Goal: Information Seeking & Learning: Compare options

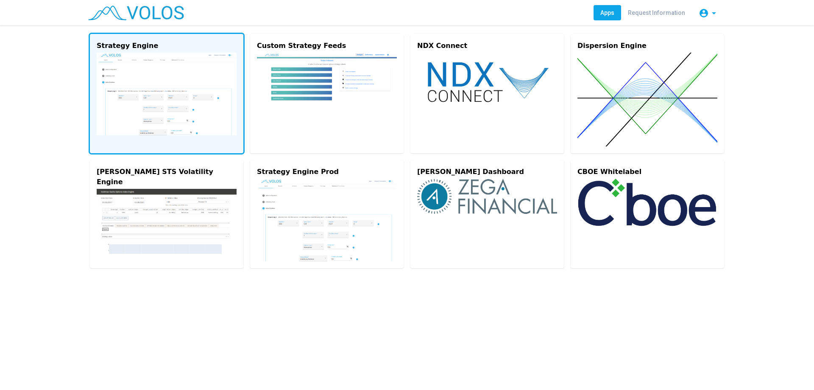
click at [185, 66] on img at bounding box center [167, 94] width 140 height 83
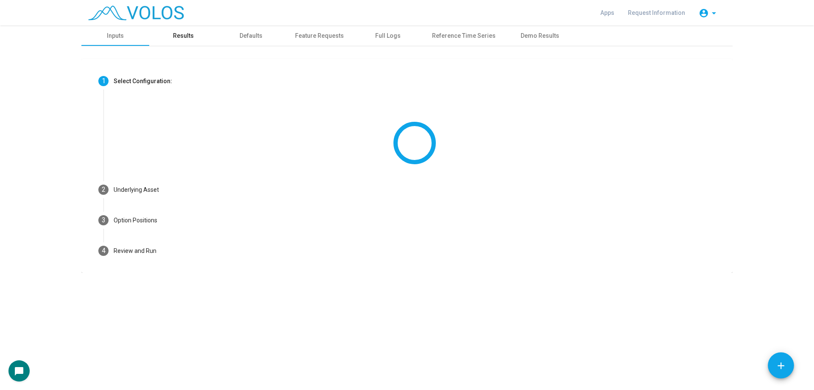
click at [191, 36] on div "Results" at bounding box center [183, 35] width 68 height 20
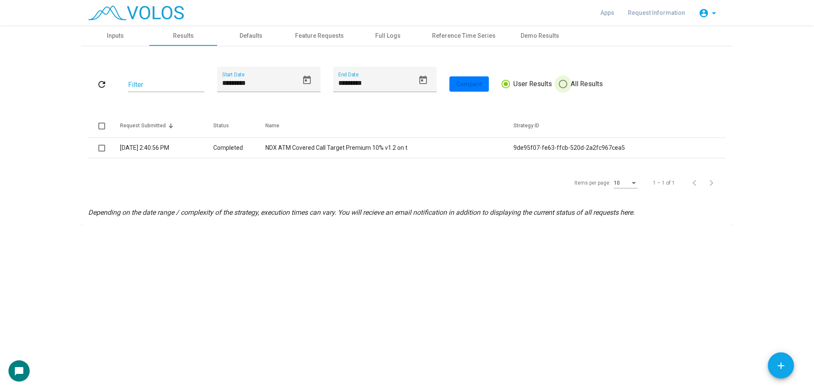
click at [591, 89] on span "All Results" at bounding box center [585, 84] width 36 height 10
type input "*********"
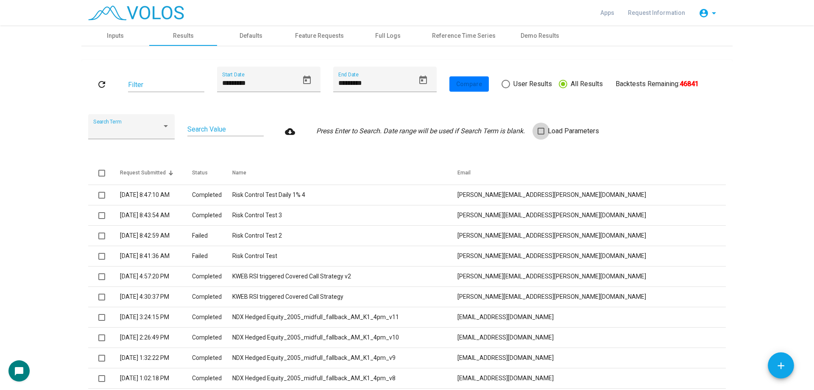
click at [548, 130] on span "Load Parameters" at bounding box center [573, 131] width 51 height 10
click at [106, 87] on button "refresh" at bounding box center [101, 83] width 27 height 15
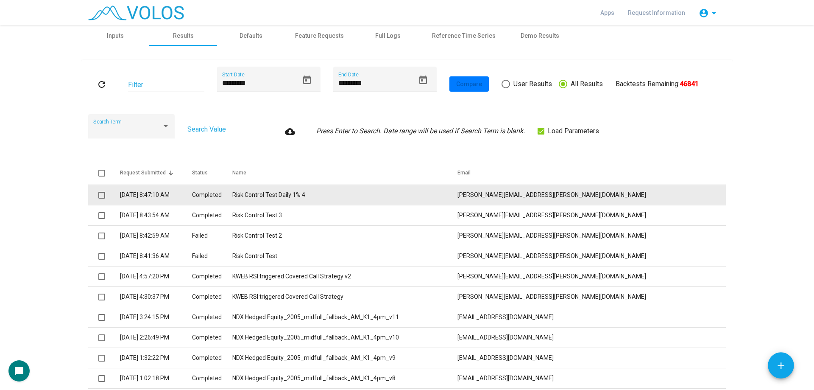
click at [373, 193] on td "Risk Control Test Daily 1% 4" at bounding box center [344, 194] width 225 height 20
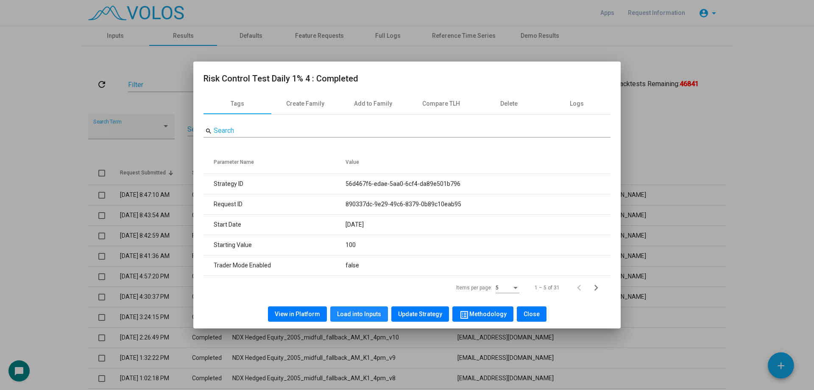
click at [360, 310] on span "Load into Inputs" at bounding box center [359, 313] width 44 height 7
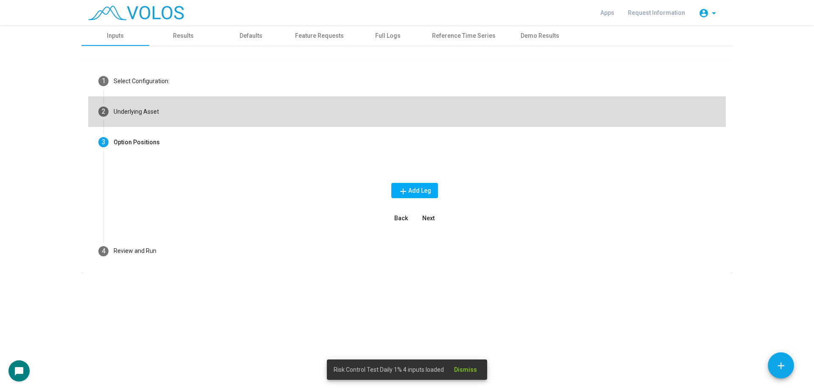
click at [239, 117] on mat-step-header "2 Underlying Asset" at bounding box center [407, 111] width 638 height 31
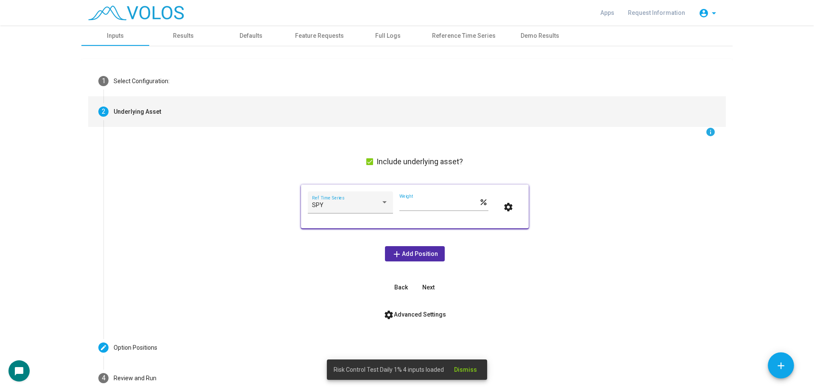
click at [413, 319] on button "settings Advanced Settings" at bounding box center [415, 314] width 76 height 15
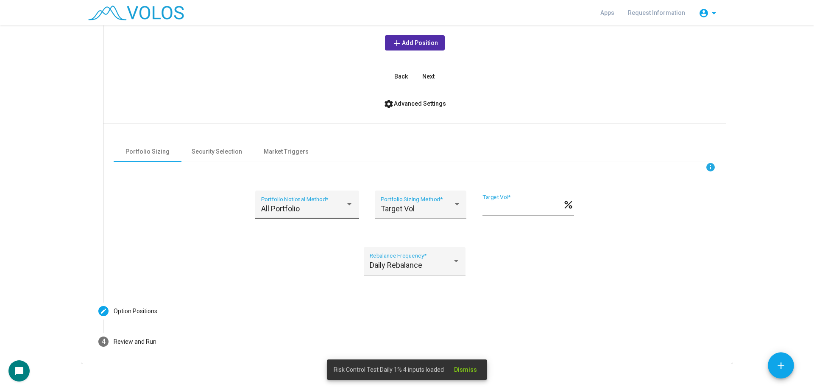
scroll to position [212, 0]
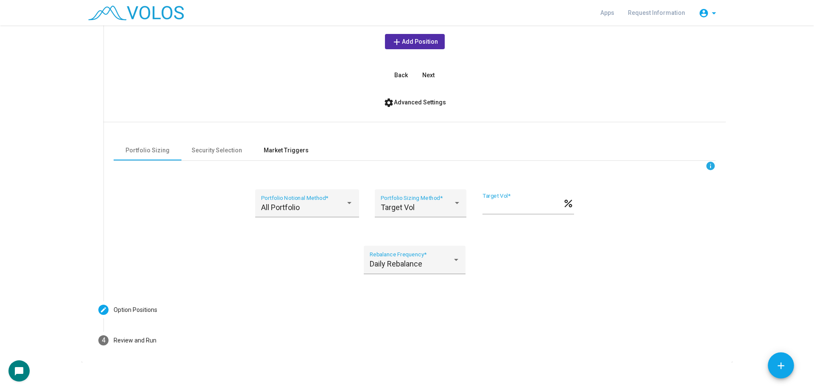
click at [284, 157] on div "Market Triggers" at bounding box center [286, 150] width 68 height 20
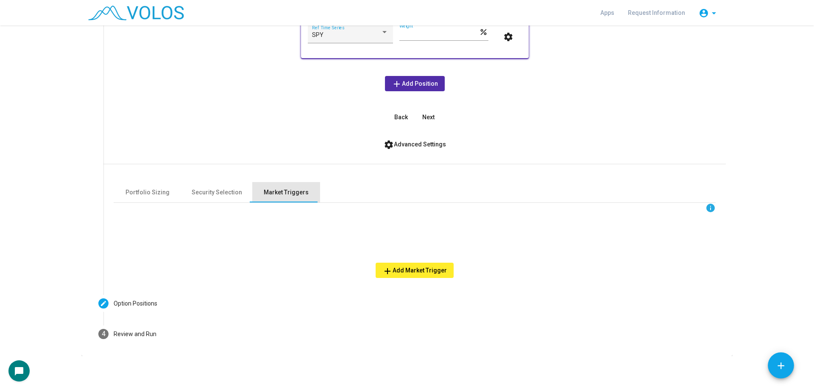
scroll to position [170, 0]
click at [145, 195] on div "Portfolio Sizing" at bounding box center [148, 192] width 44 height 9
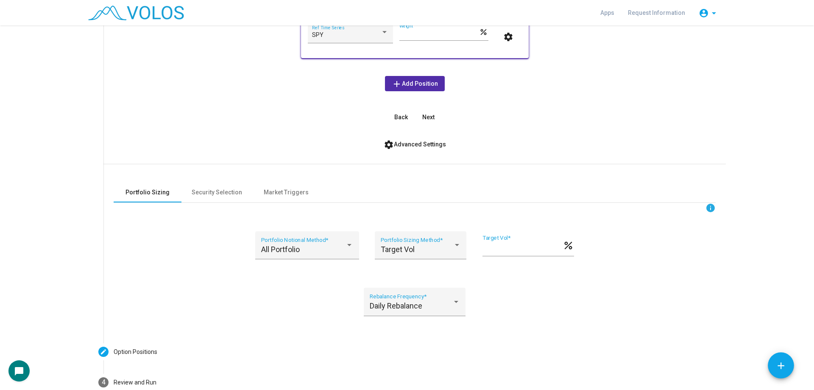
scroll to position [218, 0]
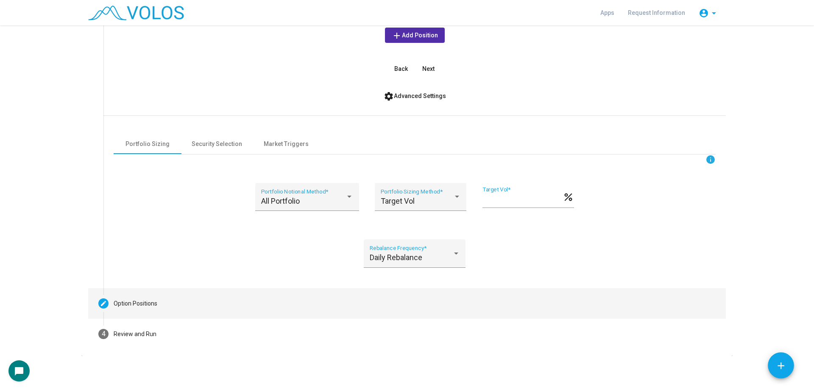
click at [198, 301] on mat-step-header "Editable create Option Positions" at bounding box center [407, 303] width 638 height 31
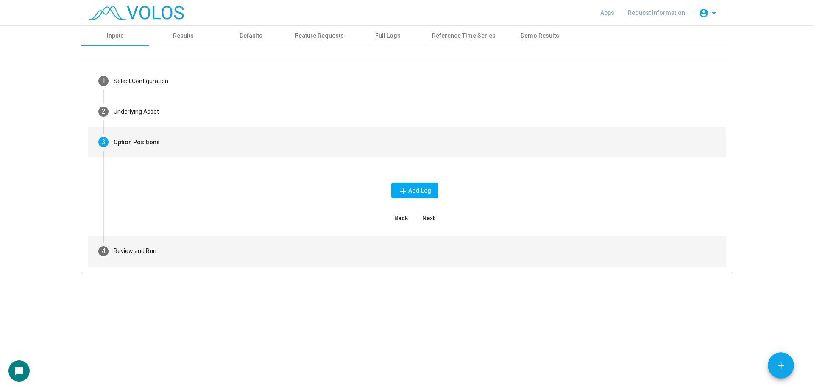
click at [200, 252] on mat-step-header "4 Review and Run" at bounding box center [407, 251] width 638 height 31
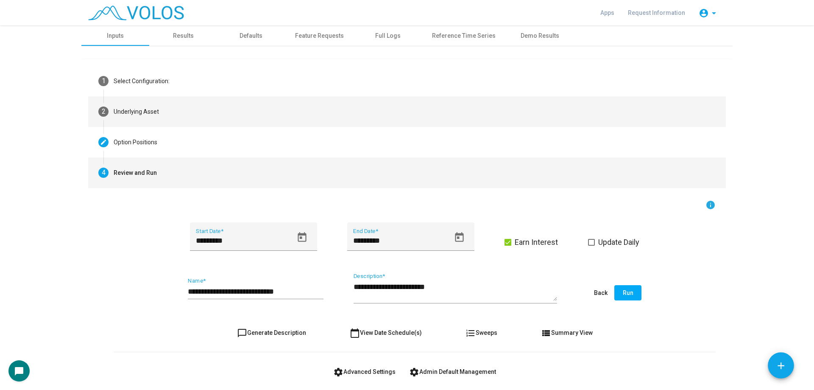
click at [183, 120] on mat-step-header "2 Underlying Asset" at bounding box center [407, 111] width 638 height 31
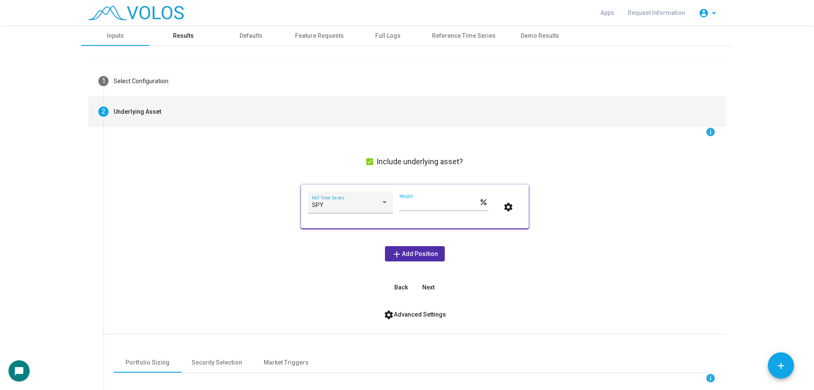
click at [186, 42] on div "Results" at bounding box center [183, 35] width 68 height 20
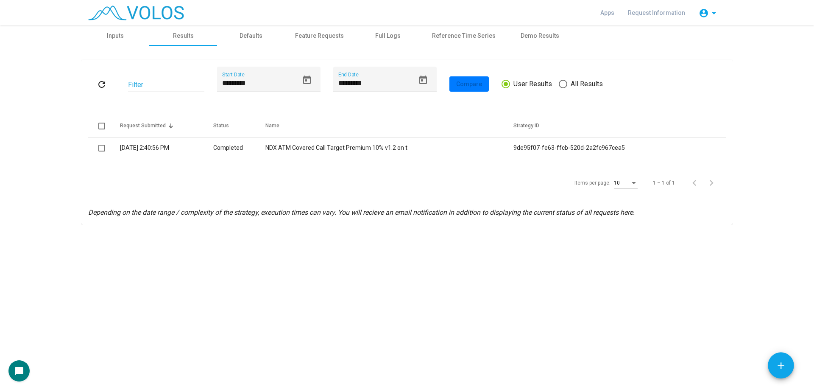
click at [577, 79] on span "All Results" at bounding box center [585, 84] width 36 height 10
type input "*********"
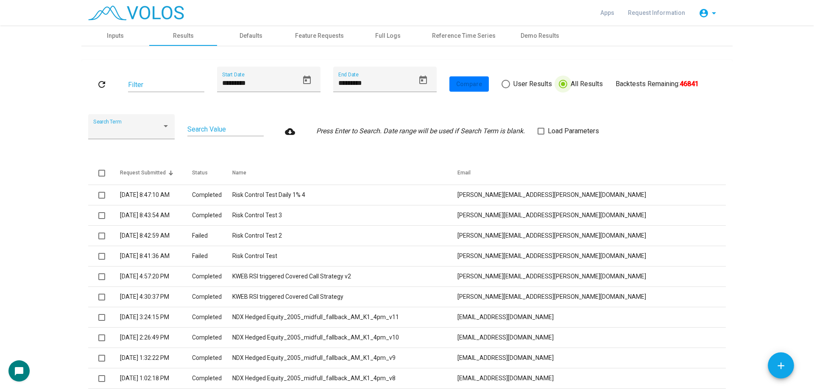
click at [548, 127] on span "Load Parameters" at bounding box center [573, 131] width 51 height 10
click at [92, 79] on button "refresh" at bounding box center [101, 83] width 27 height 15
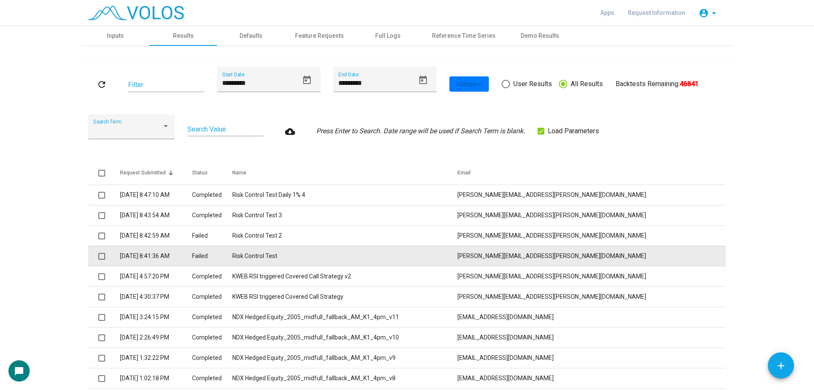
click at [343, 259] on td "Risk Control Test" at bounding box center [344, 256] width 225 height 20
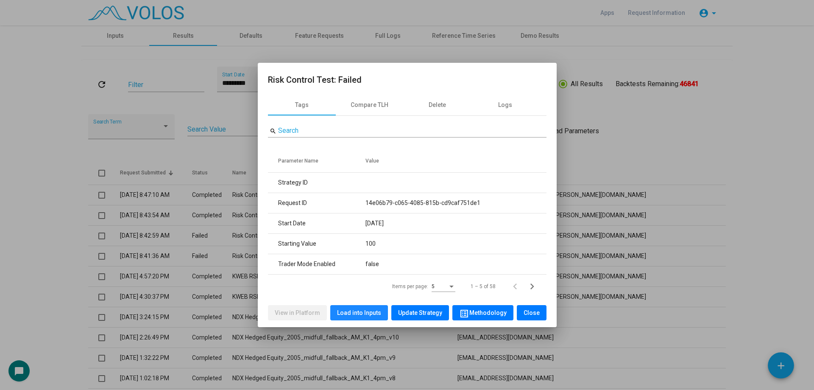
click at [369, 315] on span "Load into Inputs" at bounding box center [359, 312] width 44 height 7
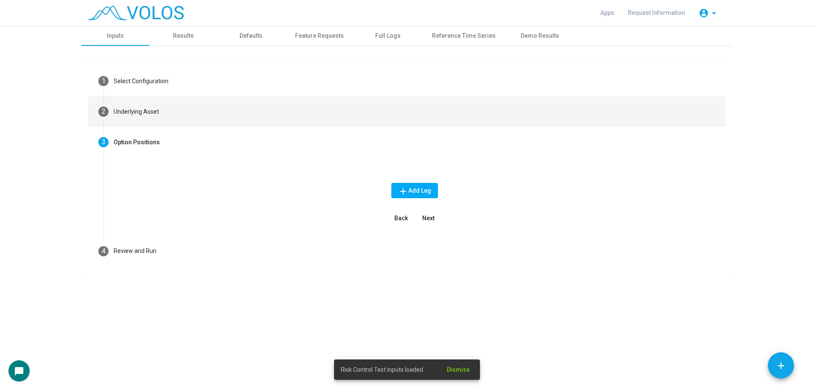
click at [256, 119] on mat-step-header "2 Underlying Asset" at bounding box center [407, 111] width 638 height 31
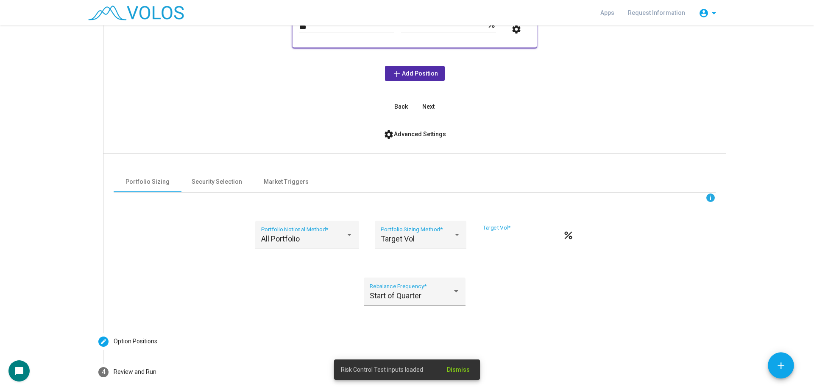
scroll to position [212, 0]
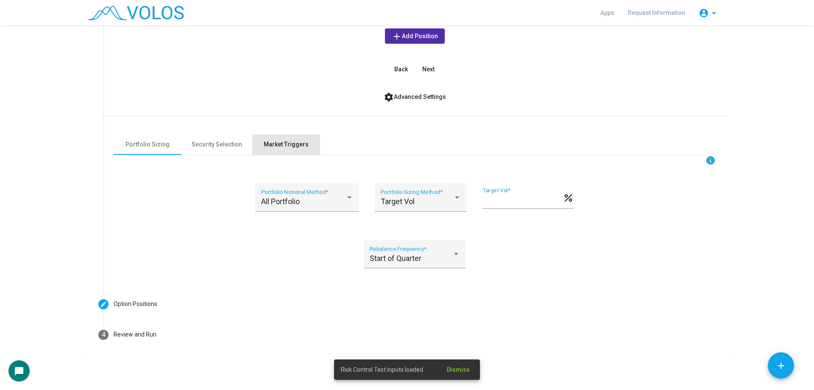
click at [271, 149] on div "Market Triggers" at bounding box center [286, 144] width 68 height 20
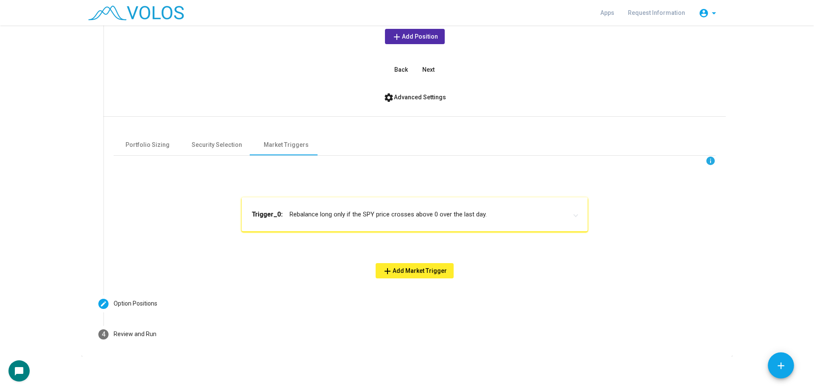
click at [296, 208] on mat-expansion-panel-header "Trigger_0: Rebalance long only if the SPY price crosses above 0 over the last d…" at bounding box center [415, 214] width 346 height 34
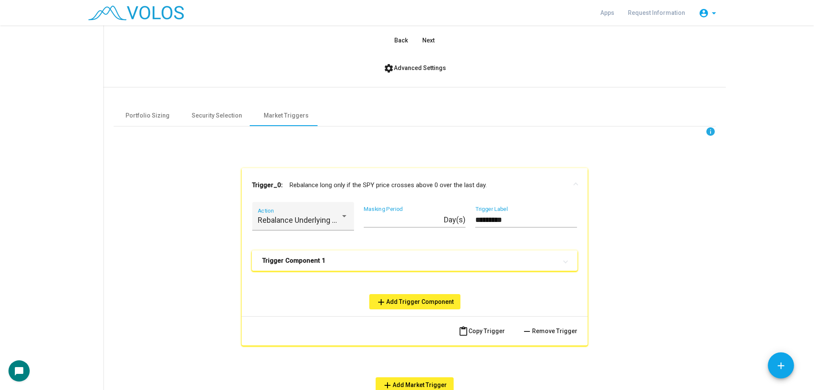
scroll to position [254, 0]
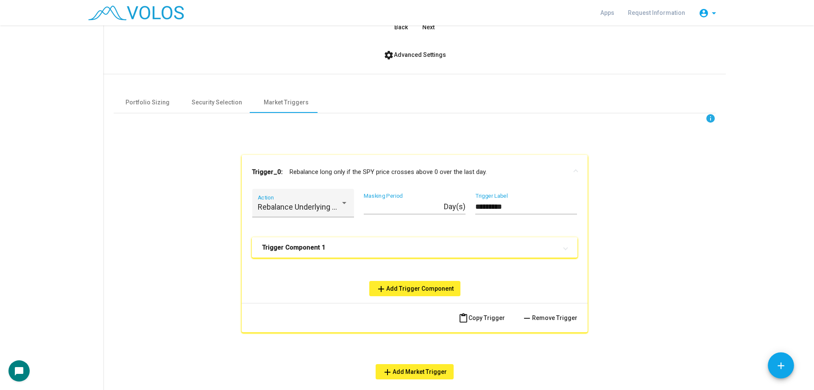
click at [315, 241] on mat-expansion-panel-header "Trigger Component 1" at bounding box center [415, 247] width 326 height 20
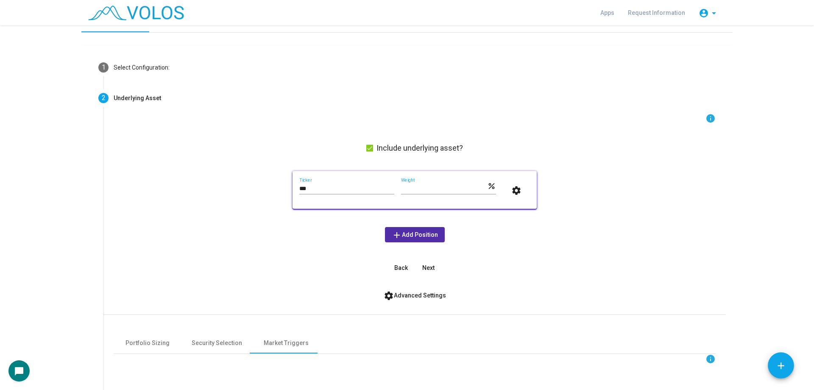
scroll to position [0, 0]
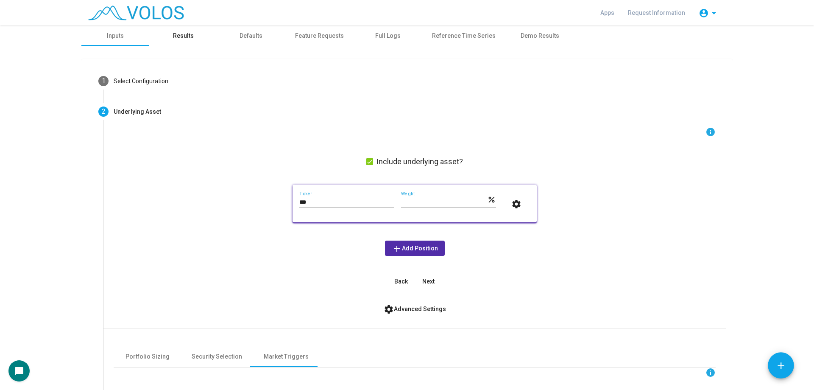
click at [187, 31] on div "Results" at bounding box center [183, 35] width 68 height 20
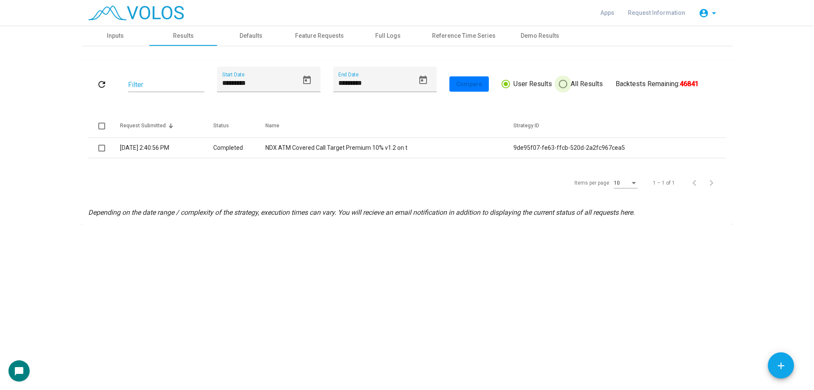
click at [571, 85] on span "All Results" at bounding box center [585, 84] width 36 height 10
type input "*********"
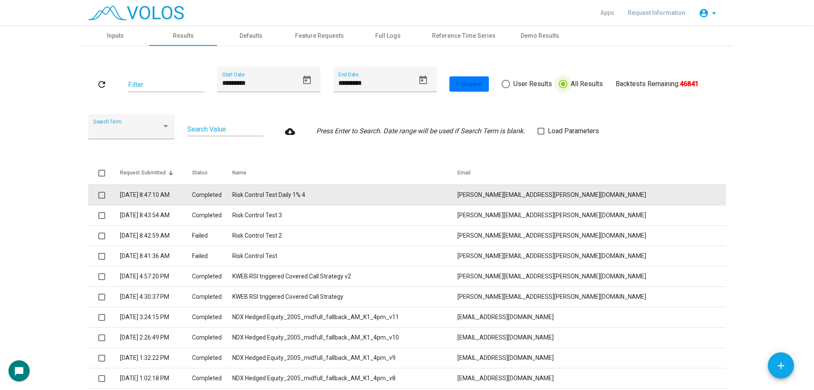
click at [98, 193] on span at bounding box center [101, 195] width 7 height 7
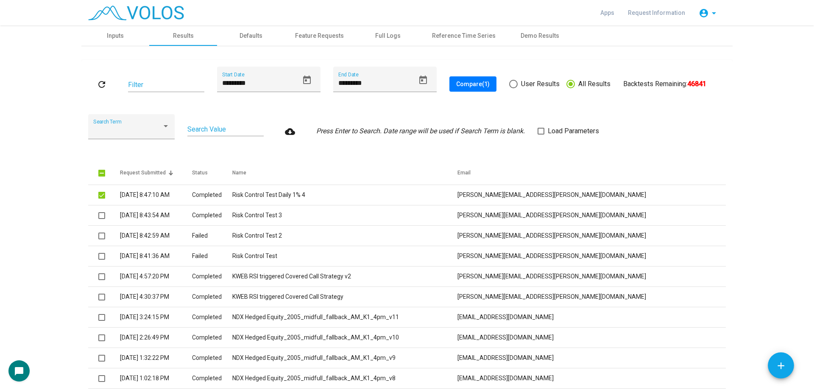
click at [463, 82] on span "Compare (1)" at bounding box center [472, 84] width 33 height 7
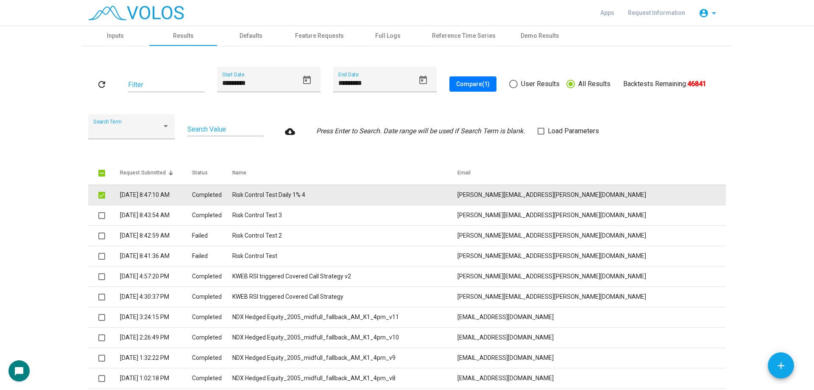
click at [95, 195] on td at bounding box center [104, 194] width 32 height 20
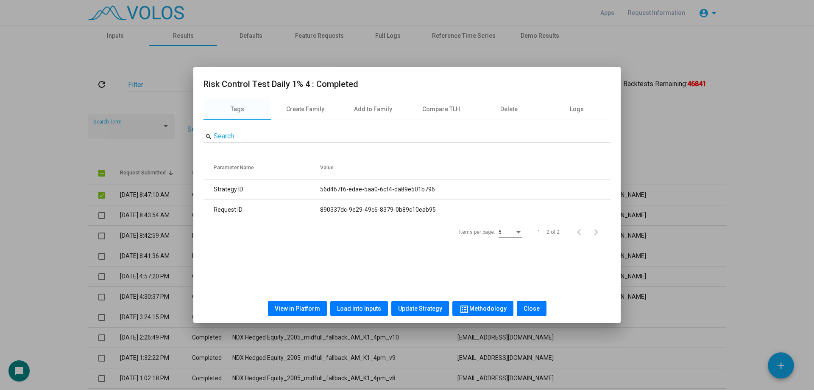
click at [94, 200] on div at bounding box center [407, 195] width 814 height 390
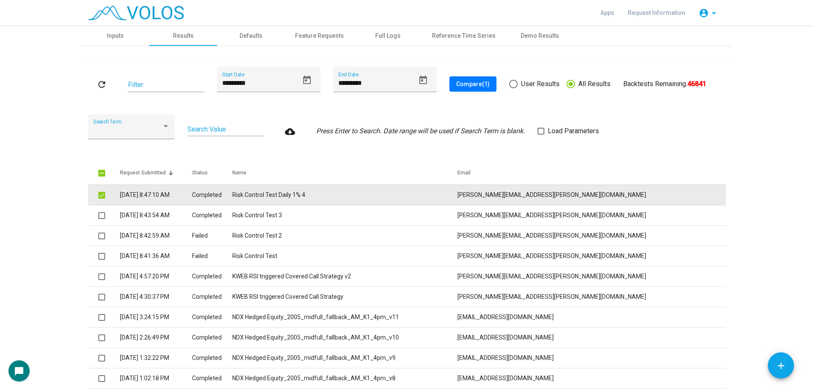
click at [101, 196] on span at bounding box center [101, 195] width 7 height 7
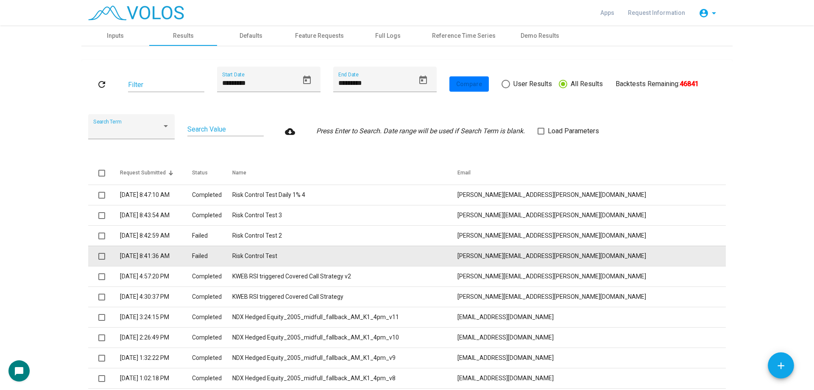
click at [362, 262] on td "Risk Control Test" at bounding box center [344, 256] width 225 height 20
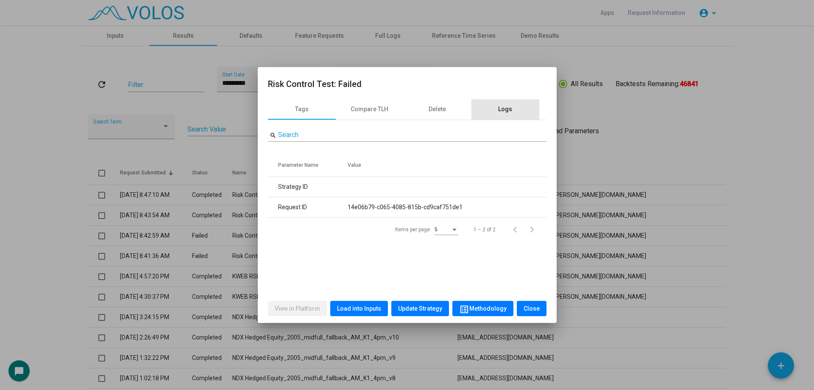
click at [505, 112] on div "Logs" at bounding box center [505, 109] width 14 height 9
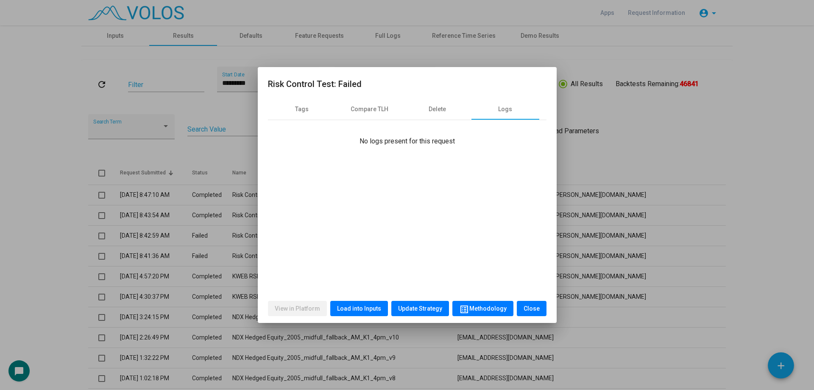
click at [185, 187] on div at bounding box center [407, 195] width 814 height 390
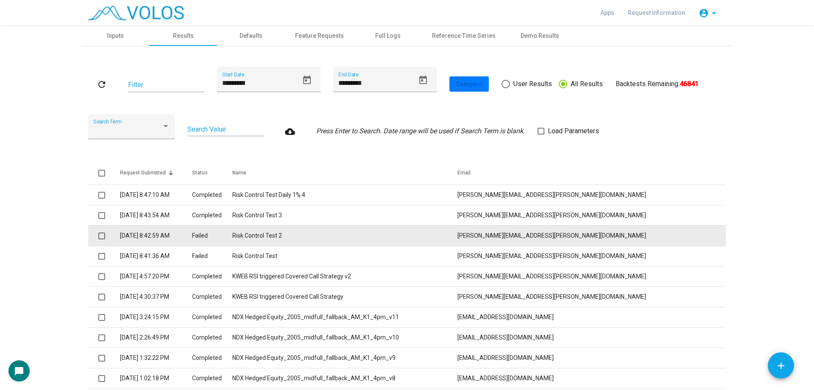
click at [334, 229] on td "Risk Control Test 2" at bounding box center [344, 235] width 225 height 20
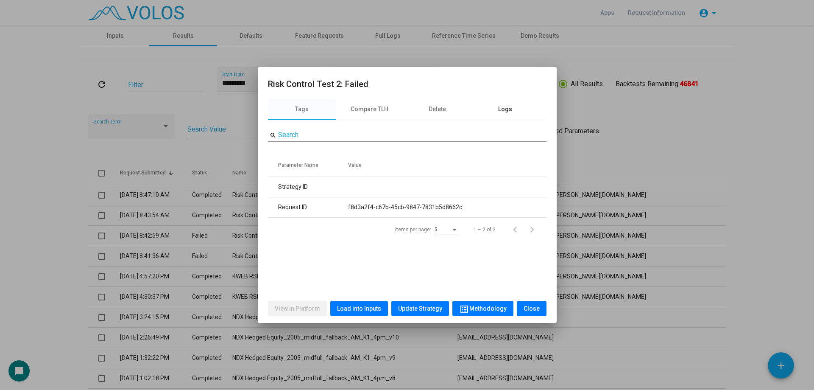
click at [497, 114] on div "Logs" at bounding box center [506, 109] width 68 height 20
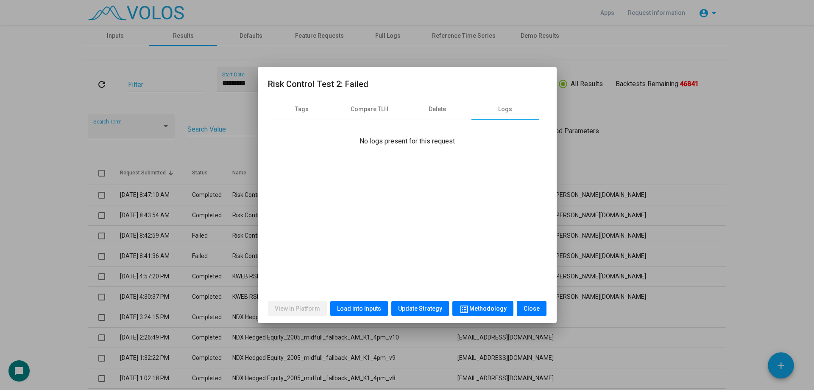
click at [647, 108] on div at bounding box center [407, 195] width 814 height 390
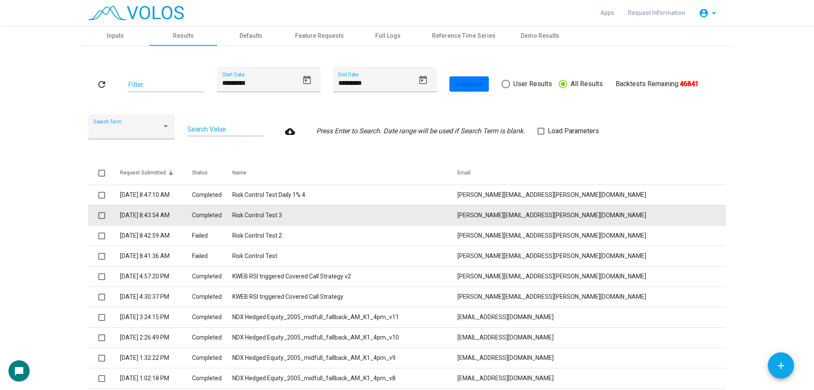
click at [338, 213] on td "Risk Control Test 3" at bounding box center [344, 215] width 225 height 20
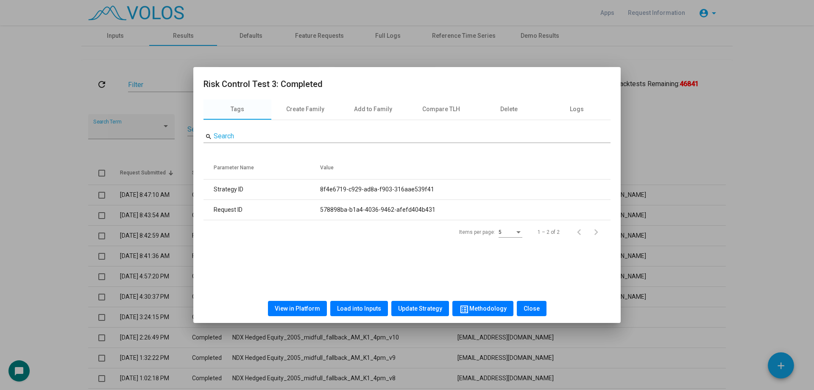
click at [363, 304] on button "Load into Inputs" at bounding box center [359, 308] width 58 height 15
click at [161, 187] on div at bounding box center [407, 195] width 814 height 390
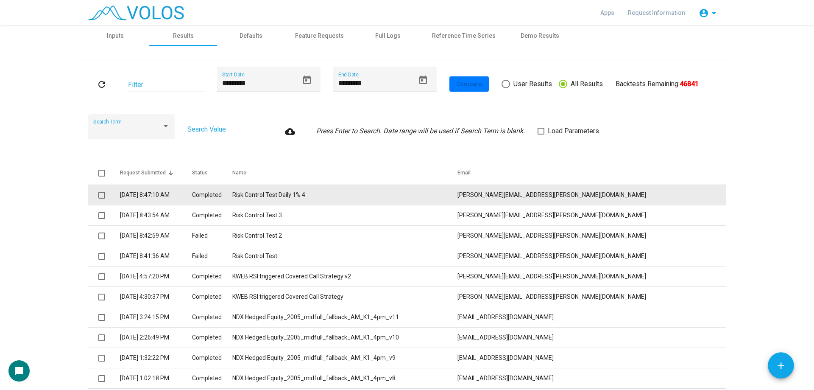
click at [370, 196] on td "Risk Control Test Daily 1% 4" at bounding box center [344, 194] width 225 height 20
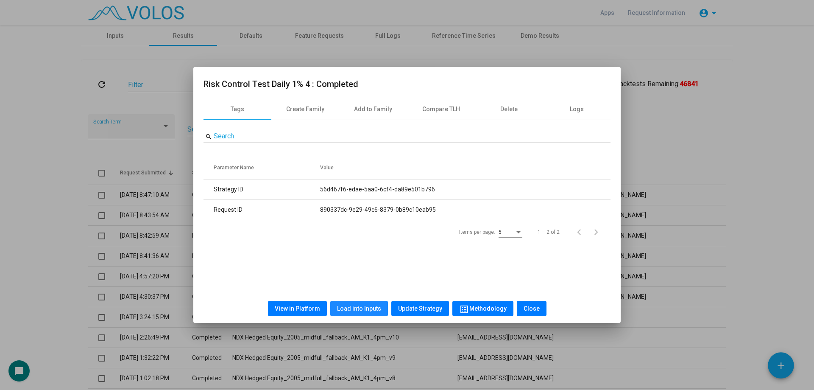
click at [368, 305] on span "Load into Inputs" at bounding box center [359, 308] width 44 height 7
click at [71, 189] on div at bounding box center [407, 195] width 814 height 390
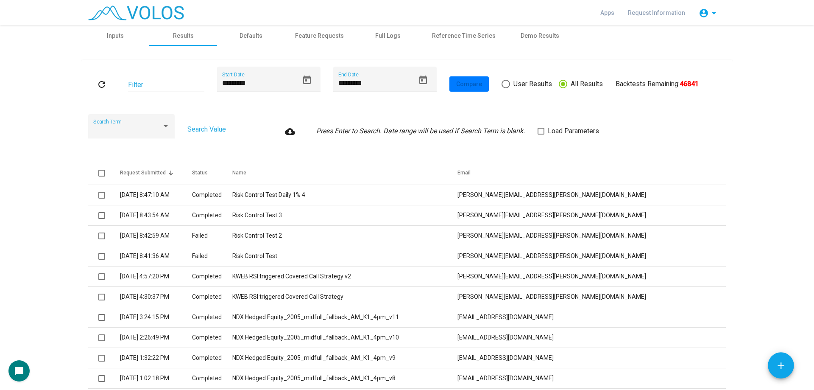
click at [539, 129] on span at bounding box center [541, 131] width 7 height 7
click at [92, 82] on button "refresh" at bounding box center [101, 83] width 27 height 15
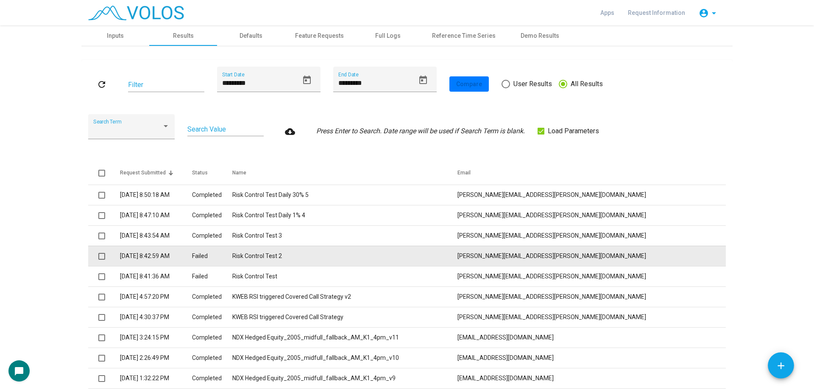
click at [362, 254] on td "Risk Control Test 2" at bounding box center [344, 256] width 225 height 20
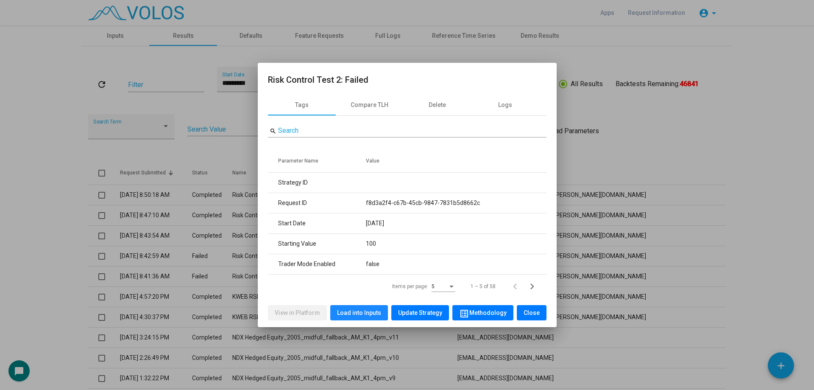
click at [357, 306] on button "Load into Inputs" at bounding box center [359, 312] width 58 height 15
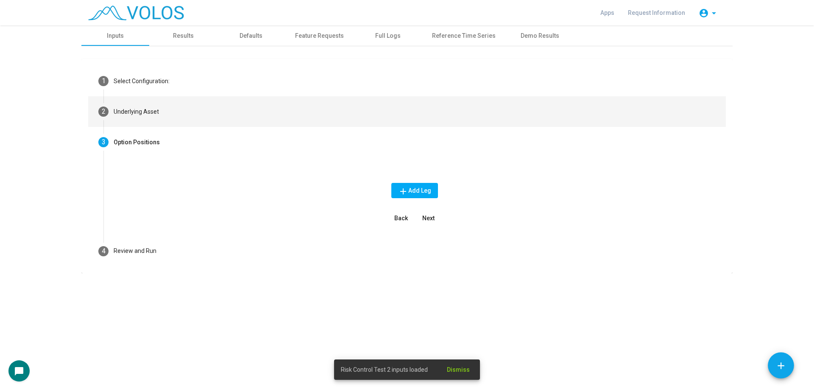
click at [193, 113] on mat-step-header "2 Underlying Asset" at bounding box center [407, 111] width 638 height 31
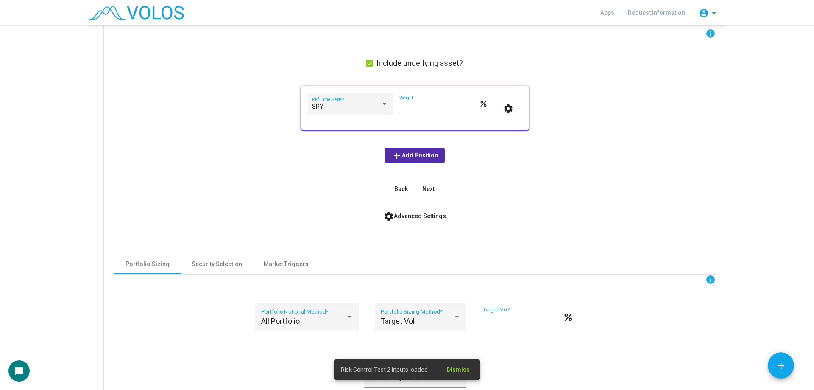
scroll to position [212, 0]
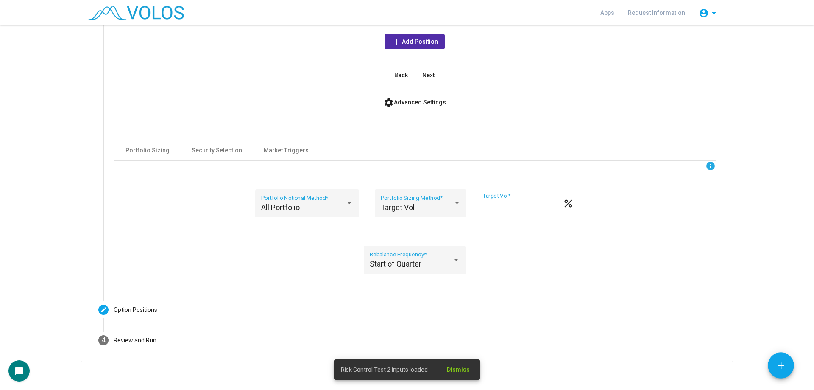
click at [296, 164] on div "info" at bounding box center [415, 166] width 602 height 10
click at [290, 147] on div "Market Triggers" at bounding box center [286, 150] width 45 height 9
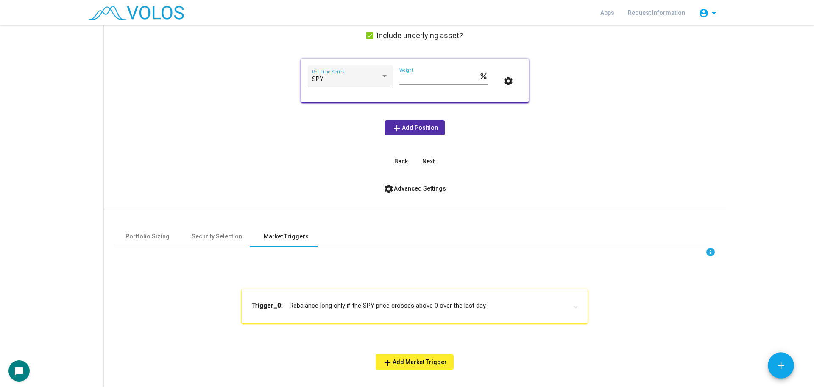
scroll to position [85, 0]
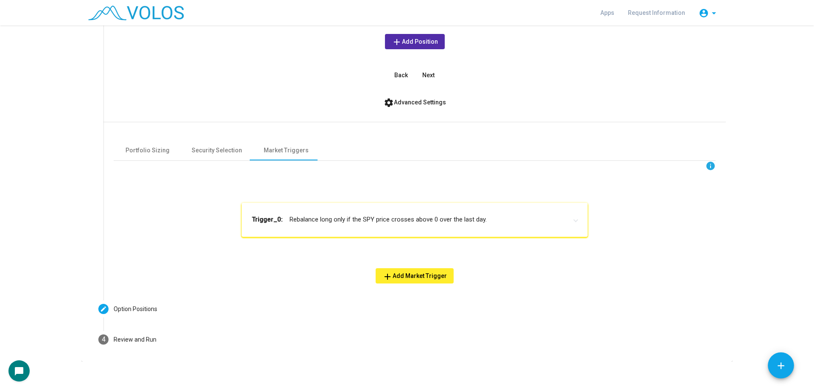
click at [377, 229] on mat-expansion-panel-header "Trigger_0: Rebalance long only if the SPY price crosses above 0 over the last d…" at bounding box center [415, 220] width 346 height 34
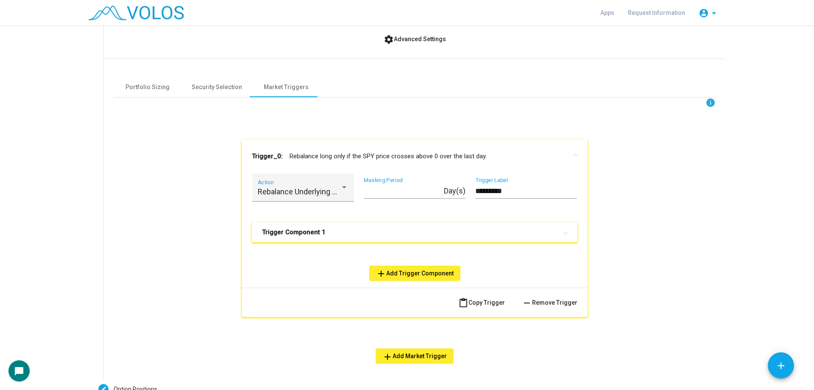
scroll to position [339, 0]
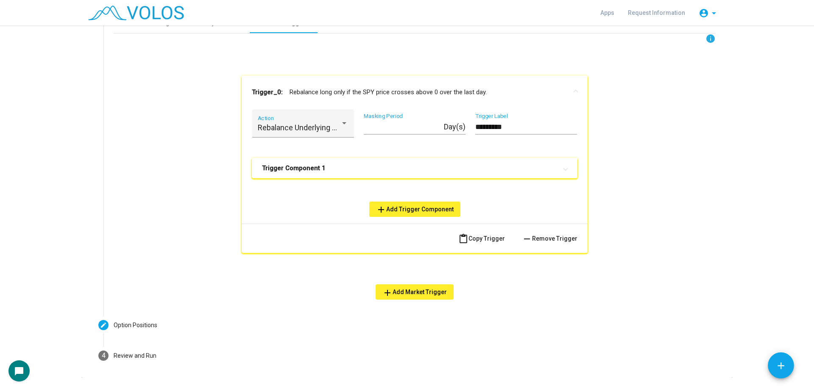
click at [375, 159] on mat-expansion-panel-header "Trigger Component 1" at bounding box center [415, 168] width 326 height 20
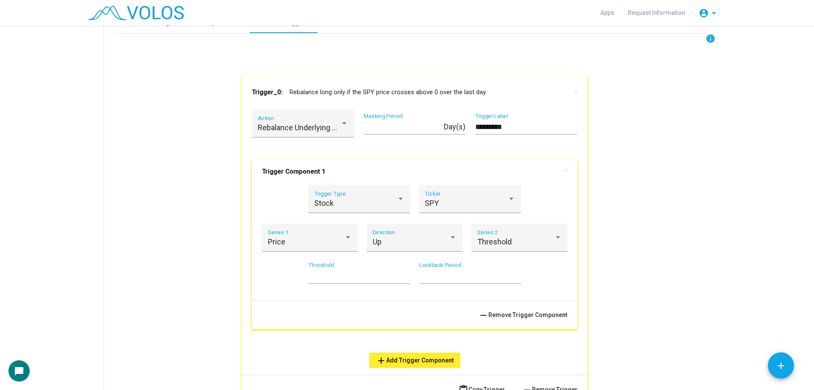
scroll to position [212, 0]
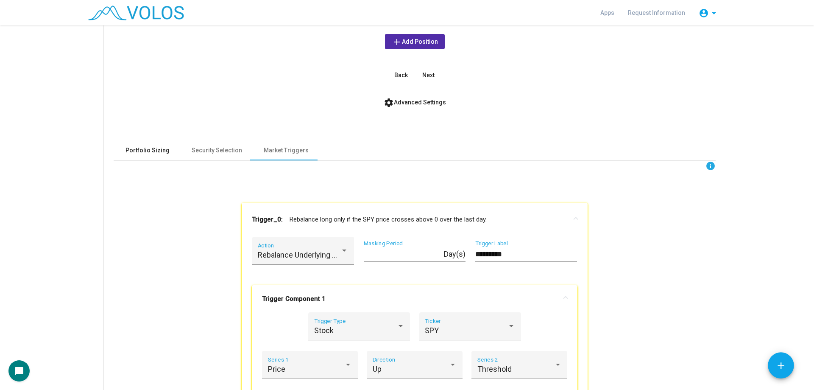
click at [154, 152] on div "Portfolio Sizing" at bounding box center [148, 150] width 44 height 9
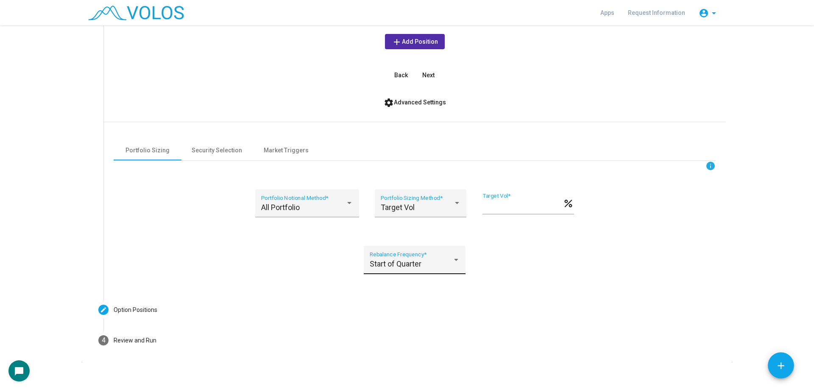
click at [405, 268] on div "Start of Quarter Rebalance Frequency *" at bounding box center [415, 262] width 90 height 22
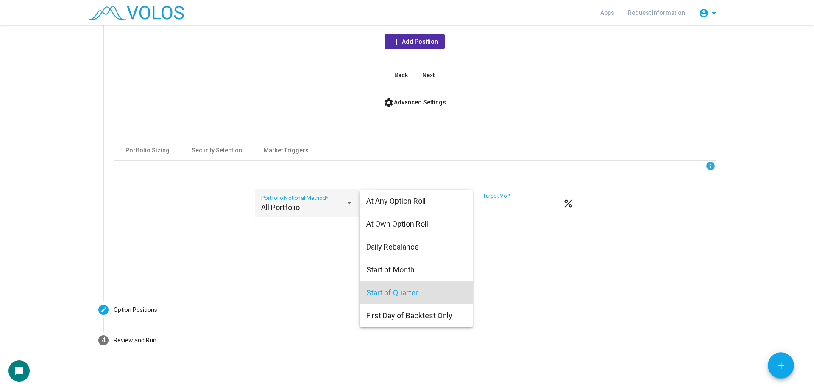
click at [526, 257] on div at bounding box center [407, 195] width 814 height 390
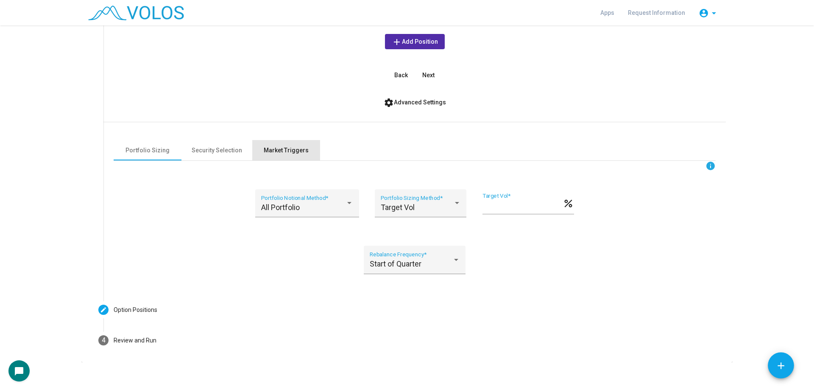
click at [267, 155] on div "Market Triggers" at bounding box center [286, 150] width 68 height 20
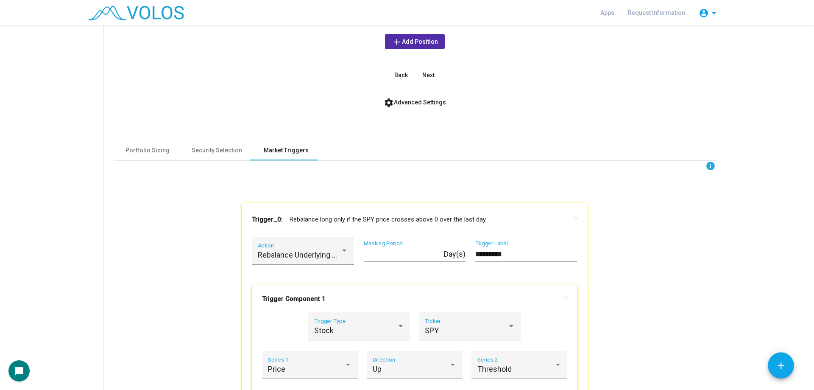
scroll to position [382, 0]
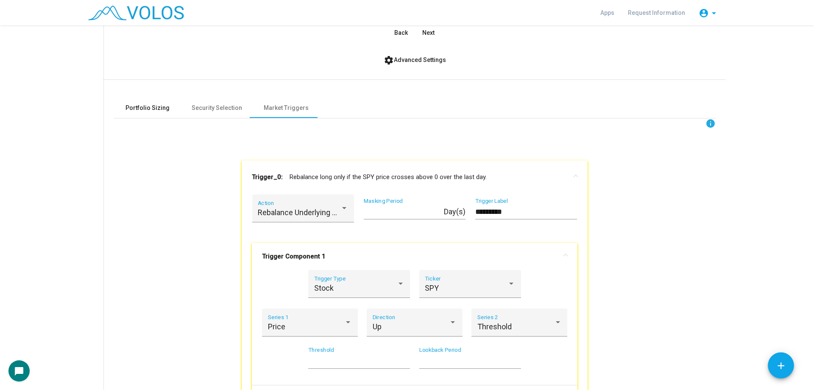
click at [141, 114] on div "Portfolio Sizing" at bounding box center [148, 108] width 68 height 20
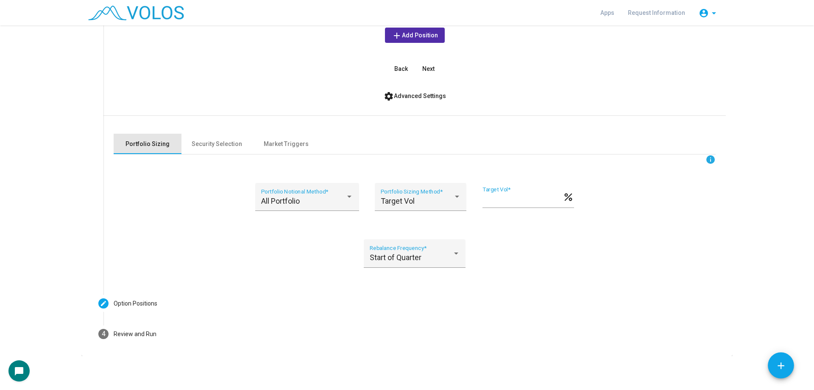
scroll to position [218, 0]
click at [422, 252] on div "Start of Quarter Rebalance Frequency *" at bounding box center [415, 256] width 90 height 22
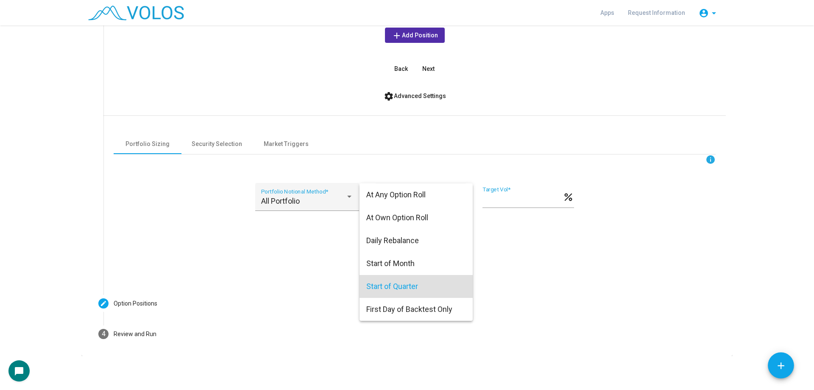
click at [524, 264] on div at bounding box center [407, 195] width 814 height 390
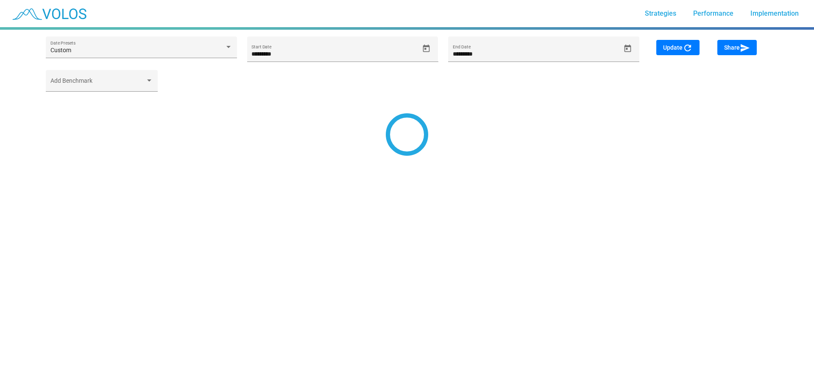
type input "*********"
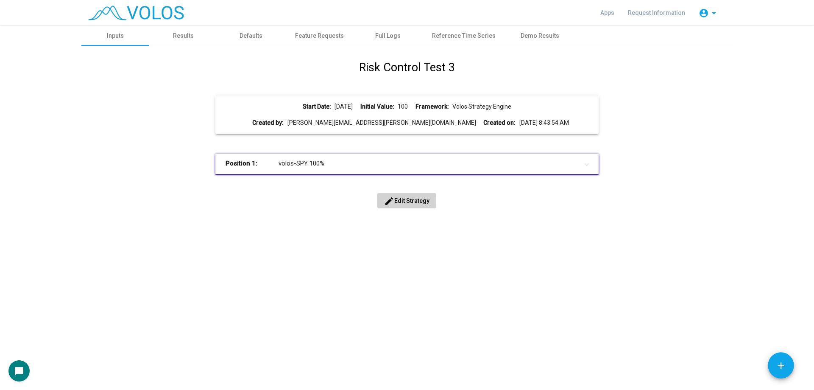
click at [421, 200] on span "edit Edit Strategy" at bounding box center [406, 200] width 45 height 7
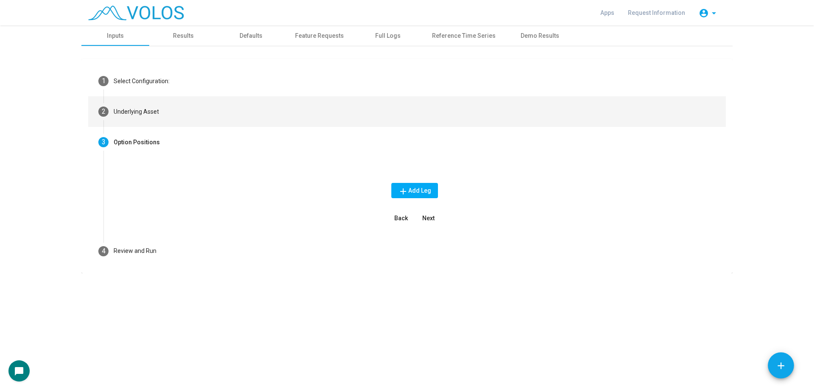
click at [230, 116] on mat-step-header "2 Underlying Asset" at bounding box center [407, 111] width 638 height 31
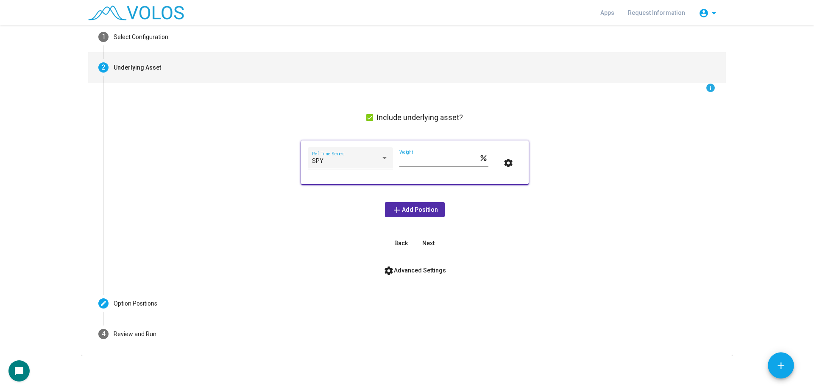
click at [443, 268] on button "settings Advanced Settings" at bounding box center [415, 269] width 76 height 15
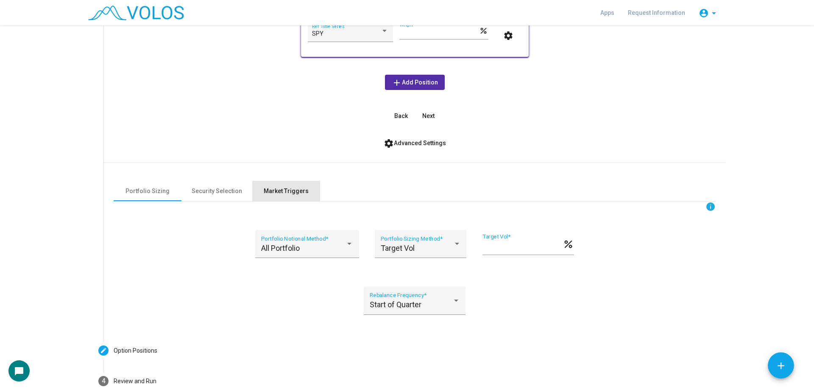
click at [298, 187] on div "Market Triggers" at bounding box center [286, 191] width 45 height 9
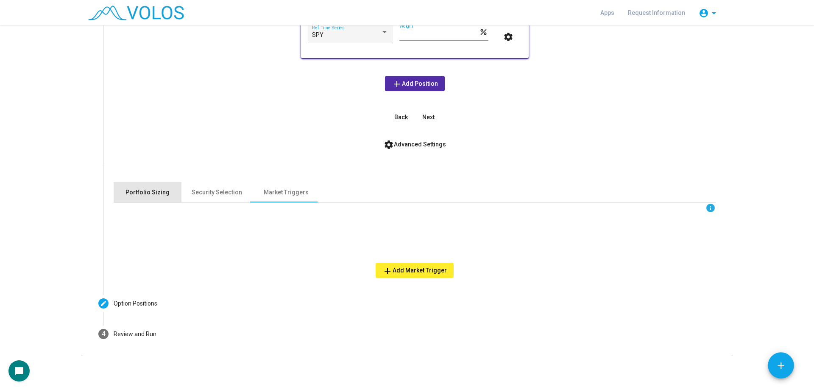
click at [157, 196] on div "Portfolio Sizing" at bounding box center [148, 192] width 44 height 9
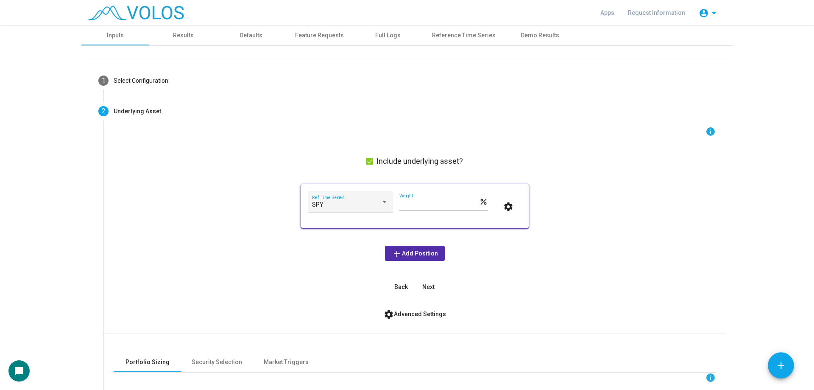
scroll to position [0, 0]
click at [199, 39] on div "Results" at bounding box center [183, 35] width 68 height 20
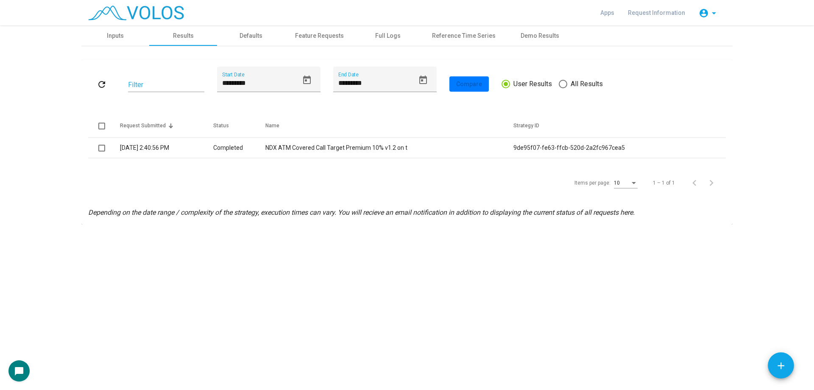
click at [578, 77] on div "refresh Filter ********* Start Date ********* End Date Compare User Results All…" at bounding box center [407, 84] width 638 height 35
drag, startPoint x: 576, startPoint y: 82, endPoint x: 559, endPoint y: 87, distance: 17.1
click at [575, 83] on span "All Results" at bounding box center [585, 84] width 36 height 10
type input "*********"
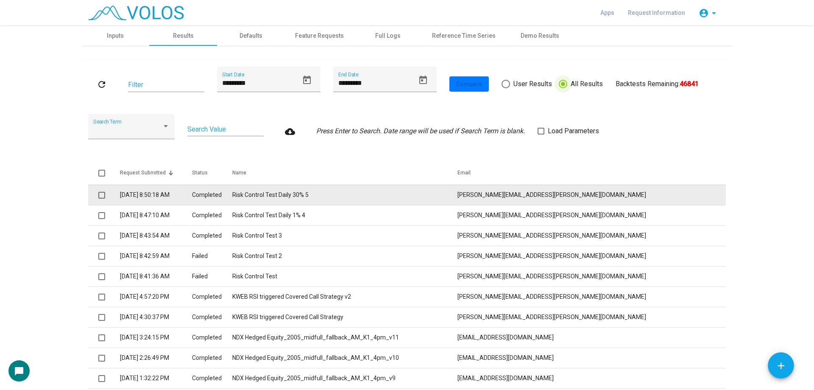
click at [100, 195] on span at bounding box center [101, 195] width 7 height 7
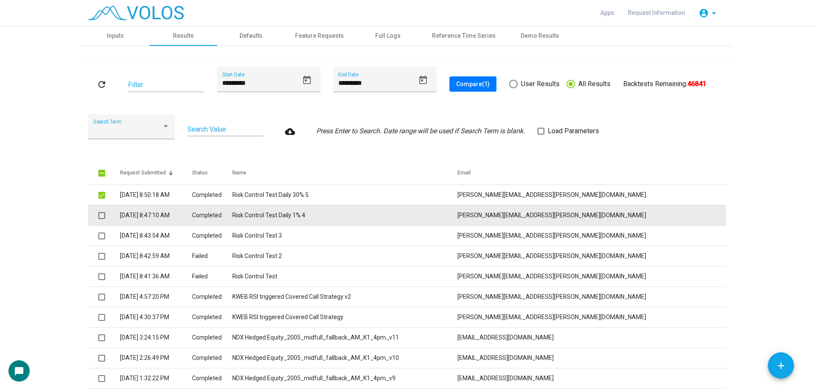
click at [100, 215] on span at bounding box center [101, 215] width 7 height 7
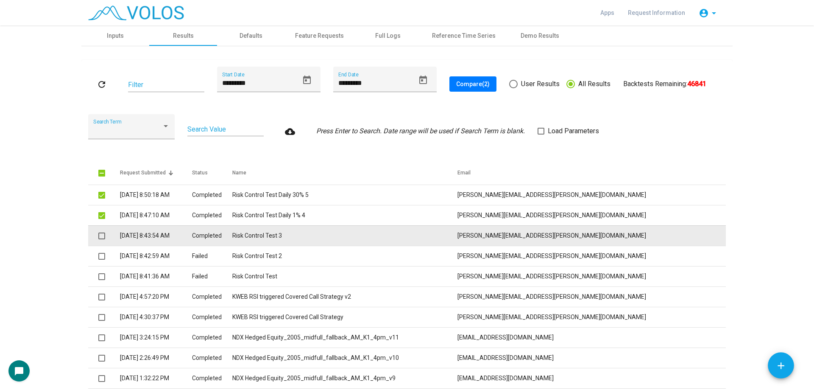
click at [99, 235] on span at bounding box center [101, 235] width 7 height 7
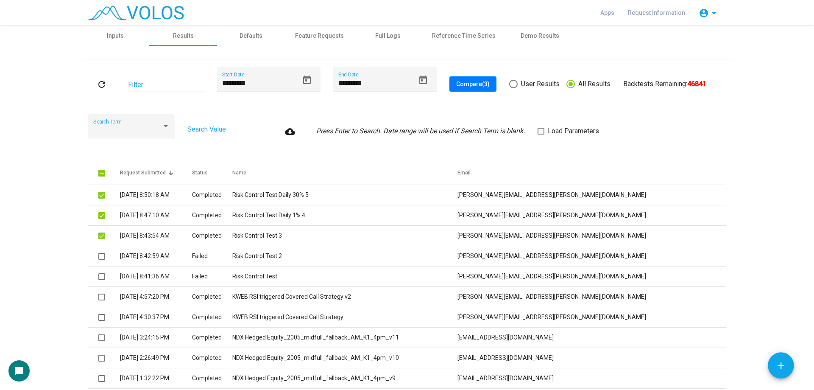
click at [483, 84] on span "Compare (3)" at bounding box center [472, 84] width 33 height 7
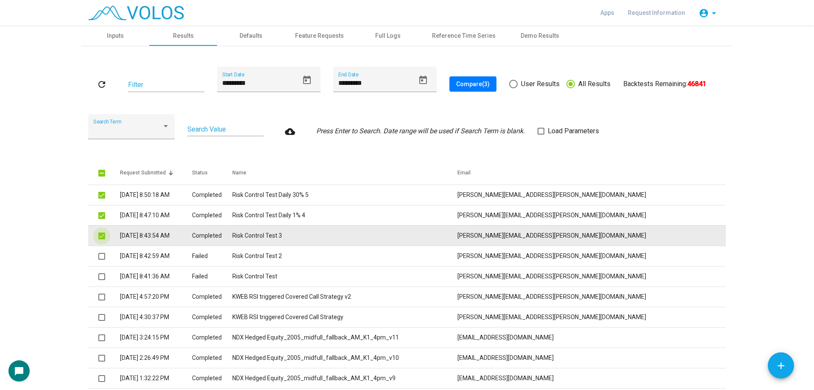
click at [101, 235] on span at bounding box center [101, 235] width 7 height 7
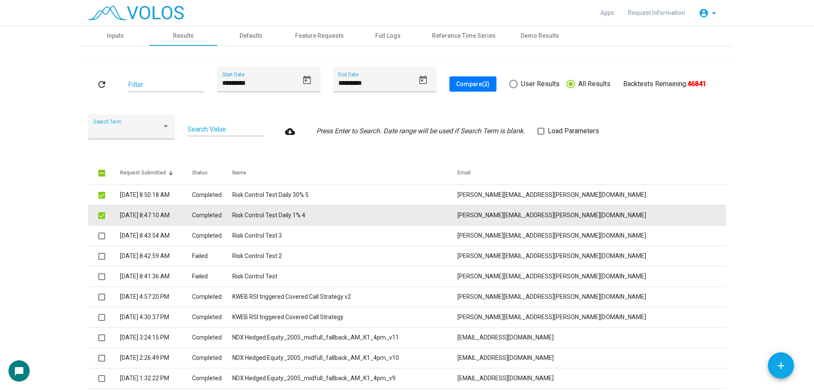
click at [98, 211] on mat-checkbox at bounding box center [101, 215] width 7 height 9
click at [100, 213] on span at bounding box center [101, 215] width 7 height 7
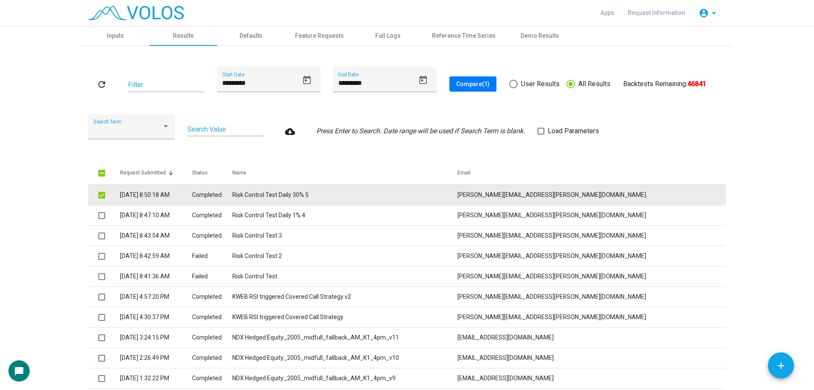
click at [100, 198] on span at bounding box center [101, 195] width 7 height 7
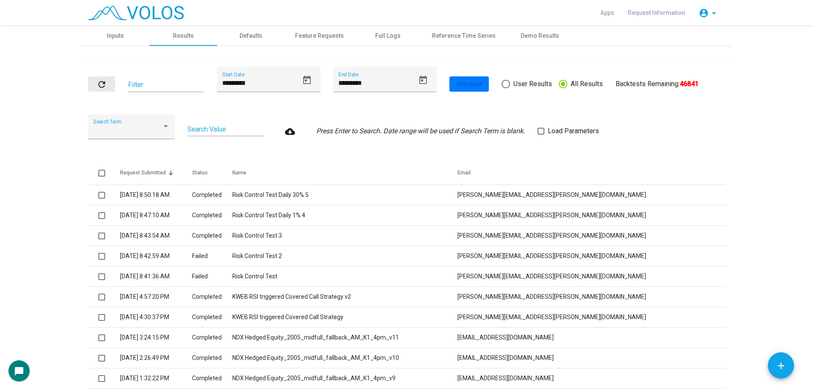
click at [100, 82] on mat-icon "refresh" at bounding box center [102, 84] width 10 height 10
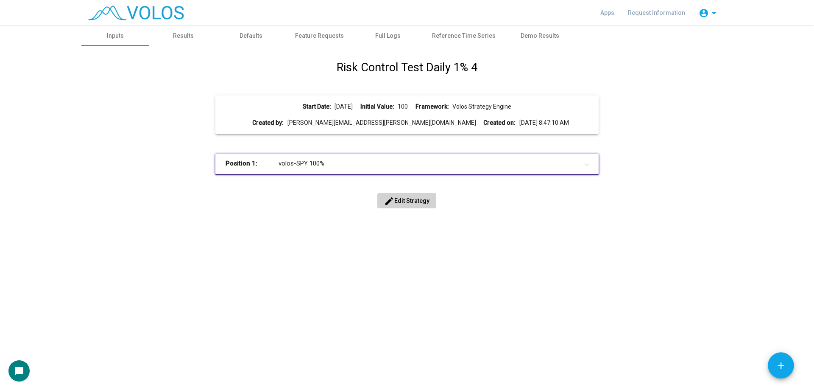
click at [418, 204] on span "edit Edit Strategy" at bounding box center [406, 200] width 45 height 7
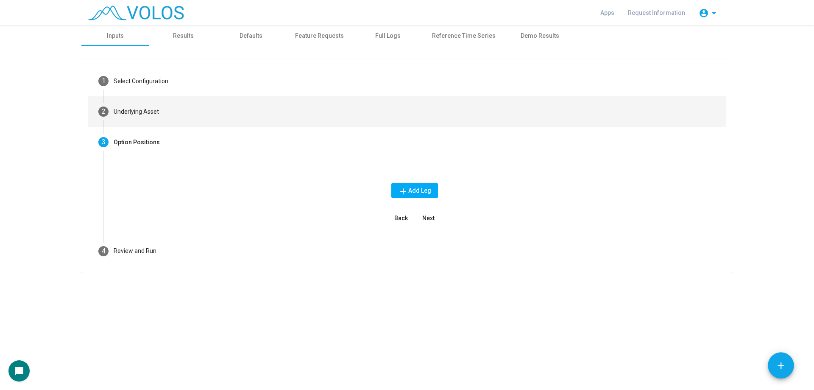
click at [198, 117] on mat-step-header "2 Underlying Asset" at bounding box center [407, 111] width 638 height 31
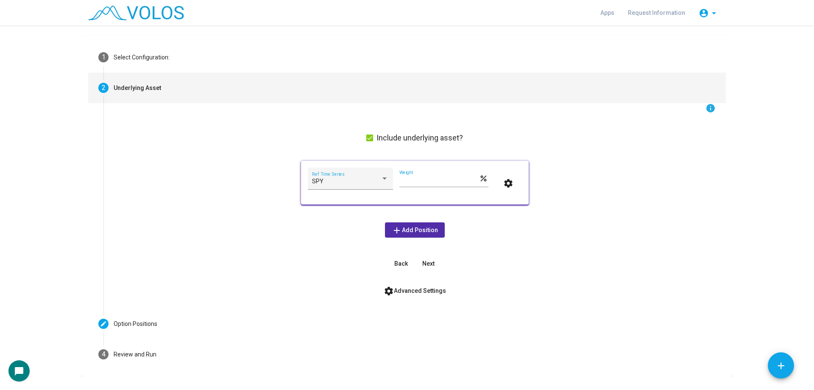
scroll to position [44, 0]
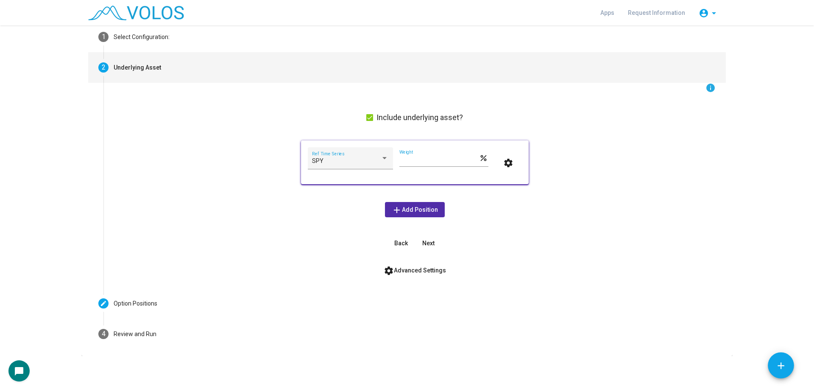
click at [431, 260] on form "info Include underlying asset? SPY Ref Time Series *** Weight percent settings …" at bounding box center [415, 180] width 602 height 195
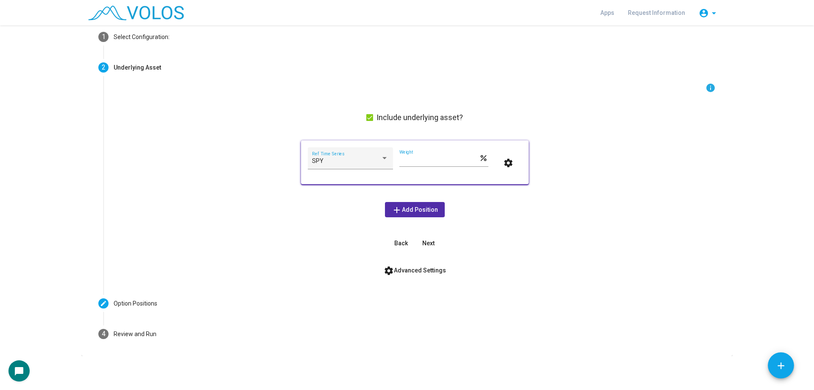
click at [427, 271] on span "settings Advanced Settings" at bounding box center [415, 270] width 62 height 7
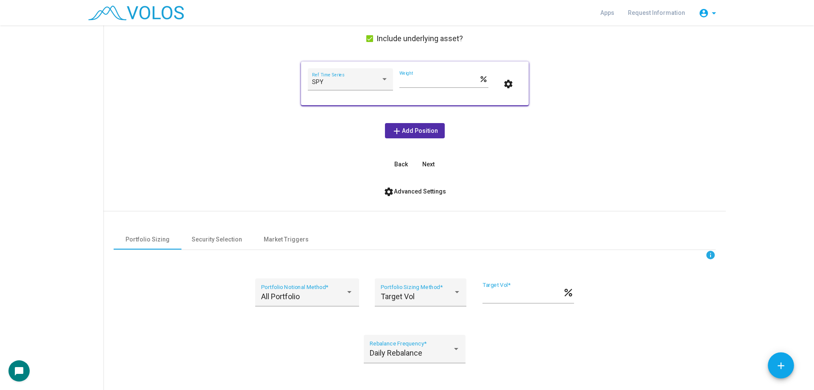
scroll to position [170, 0]
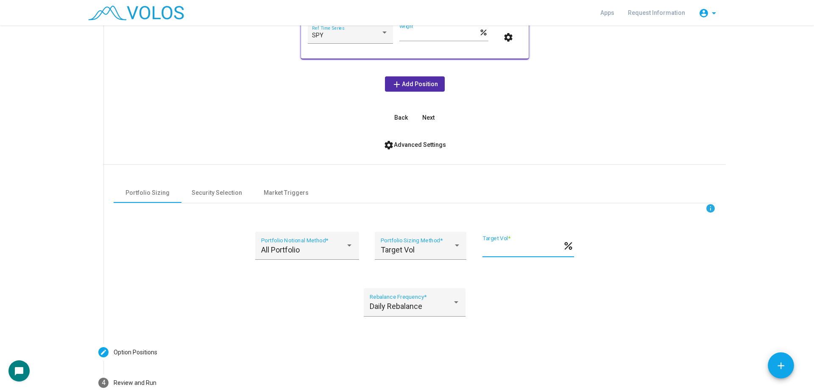
click at [484, 251] on input "*" at bounding box center [523, 249] width 80 height 8
click at [430, 300] on div "Daily Rebalance Rebalance Frequency *" at bounding box center [415, 305] width 90 height 22
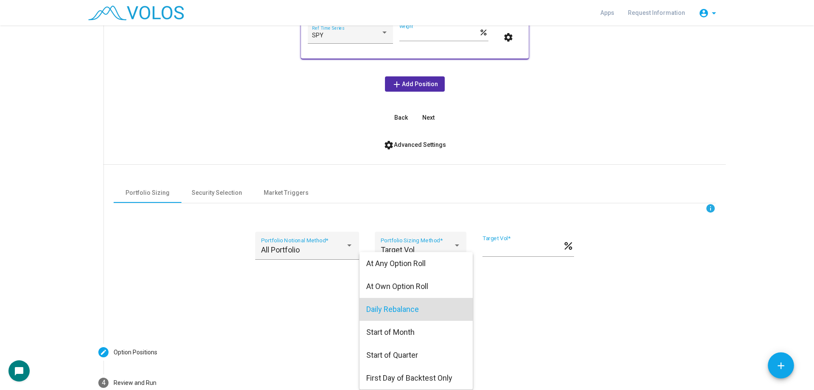
click at [444, 303] on span "Daily Rebalance" at bounding box center [416, 309] width 100 height 23
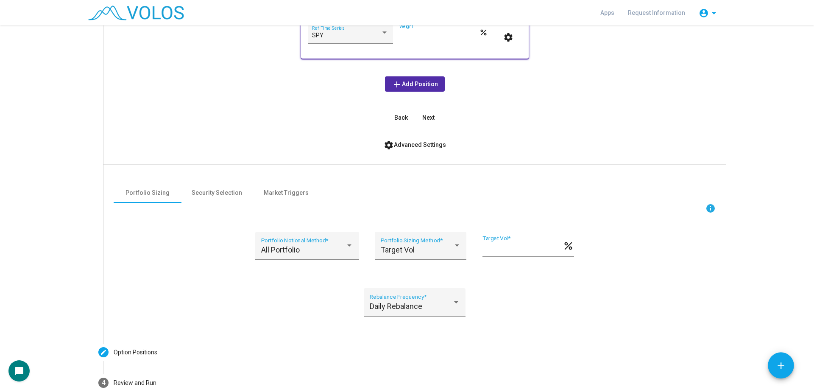
click at [541, 283] on div "info All Portfolio Portfolio Notional Method * Target Vol Portfolio Sizing Meth…" at bounding box center [415, 264] width 602 height 123
drag, startPoint x: 505, startPoint y: 302, endPoint x: 327, endPoint y: 301, distance: 178.1
click at [327, 301] on div "info All Portfolio Portfolio Notional Method * Target Vol Portfolio Sizing Meth…" at bounding box center [415, 264] width 602 height 123
click at [324, 296] on div "info All Portfolio Portfolio Notional Method * Target Vol Portfolio Sizing Meth…" at bounding box center [415, 264] width 602 height 123
drag, startPoint x: 349, startPoint y: 284, endPoint x: 544, endPoint y: 330, distance: 200.9
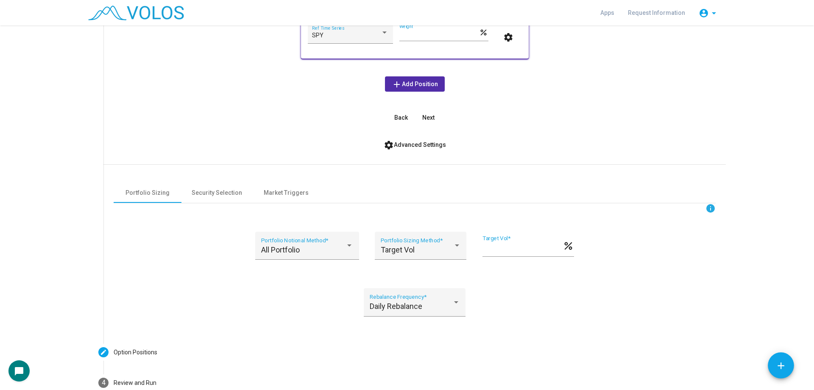
click at [544, 330] on div "info Include underlying asset? SPY Ref Time Series *** Weight percent settings …" at bounding box center [414, 147] width 622 height 380
click at [549, 307] on div "info All Portfolio Portfolio Notional Method * Target Vol Portfolio Sizing Meth…" at bounding box center [415, 264] width 602 height 123
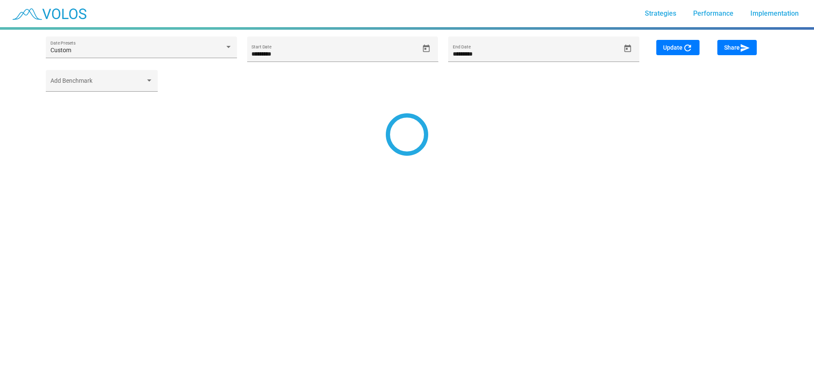
type input "*********"
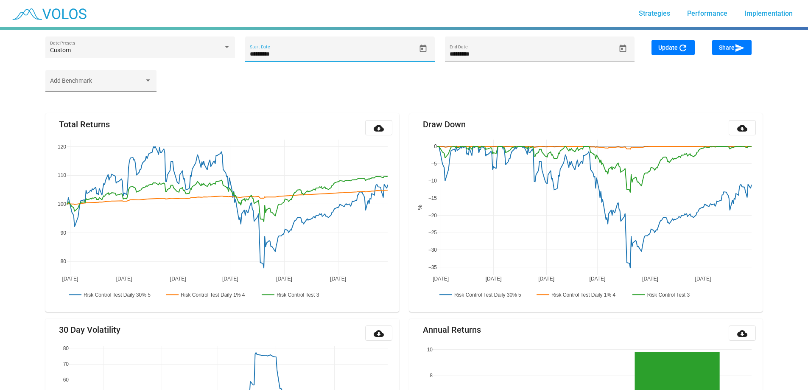
drag, startPoint x: 275, startPoint y: 54, endPoint x: 293, endPoint y: 54, distance: 18.7
click at [293, 54] on input "*********" at bounding box center [333, 54] width 166 height 7
click at [274, 53] on input "*********" at bounding box center [333, 54] width 166 height 7
click at [677, 49] on span "Update refresh" at bounding box center [673, 47] width 30 height 7
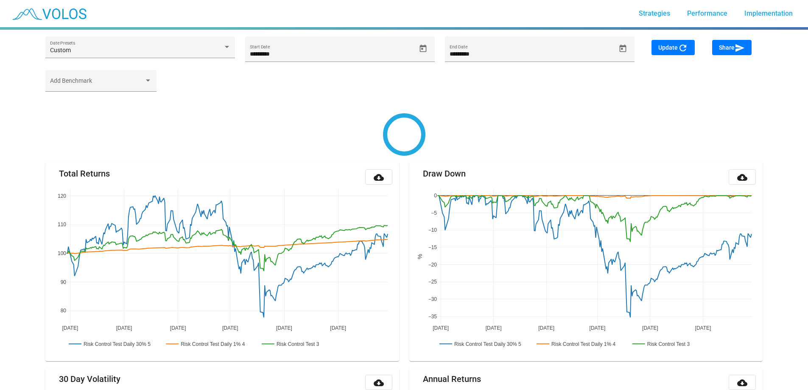
type input "*********"
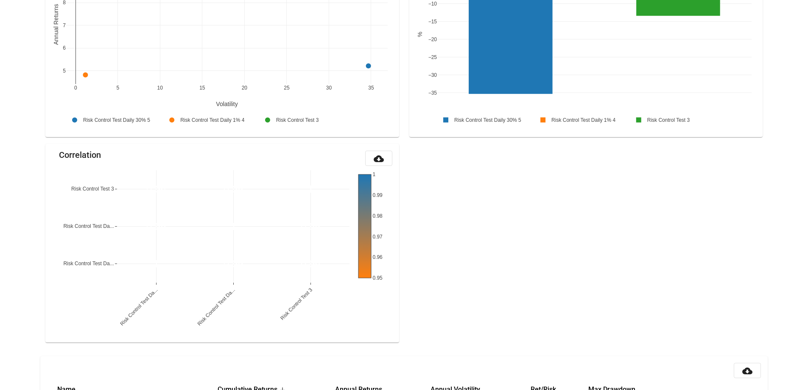
scroll to position [877, 0]
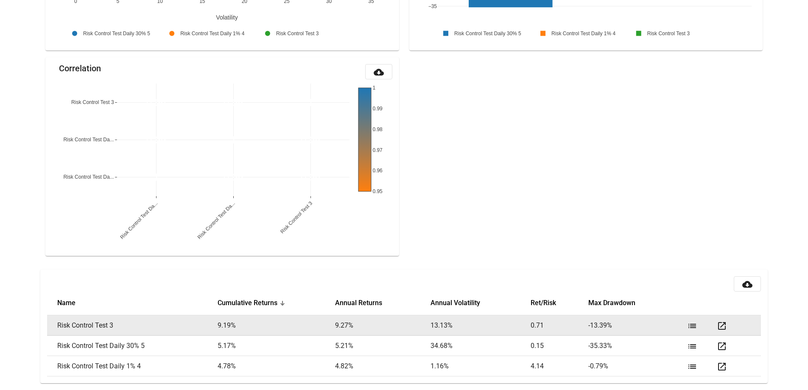
drag, startPoint x: 425, startPoint y: 325, endPoint x: 433, endPoint y: 326, distance: 8.1
click at [432, 326] on tr "Risk Control Test 3 9.19 % 9.27 % 13.13 % 0.71 -13.39 % list open_in_new" at bounding box center [404, 325] width 714 height 20
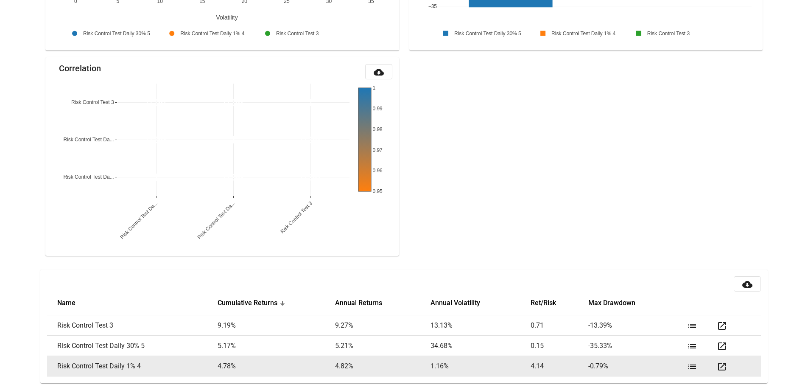
drag, startPoint x: 423, startPoint y: 366, endPoint x: 476, endPoint y: 365, distance: 52.6
click at [474, 366] on tr "Risk Control Test Daily 1% 4 4.78 % 4.82 % 1.16 % 4.14 -0.79 % list open_in_new" at bounding box center [404, 366] width 714 height 20
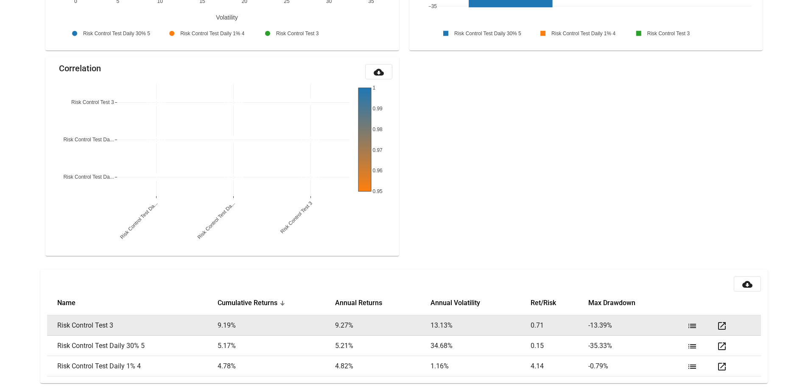
drag, startPoint x: 423, startPoint y: 325, endPoint x: 477, endPoint y: 323, distance: 54.3
click at [476, 323] on tr "Risk Control Test 3 9.19 % 9.27 % 13.13 % 0.71 -13.39 % list open_in_new" at bounding box center [404, 325] width 714 height 20
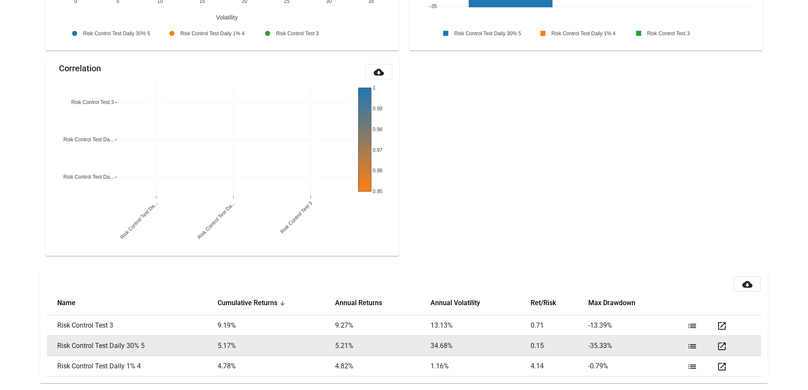
drag, startPoint x: 425, startPoint y: 343, endPoint x: 500, endPoint y: 344, distance: 74.6
click at [491, 344] on tr "Risk Control Test Daily 30% 5 5.17 % 5.21 % 34.68 % 0.15 -35.33 % list open_in_…" at bounding box center [404, 345] width 714 height 20
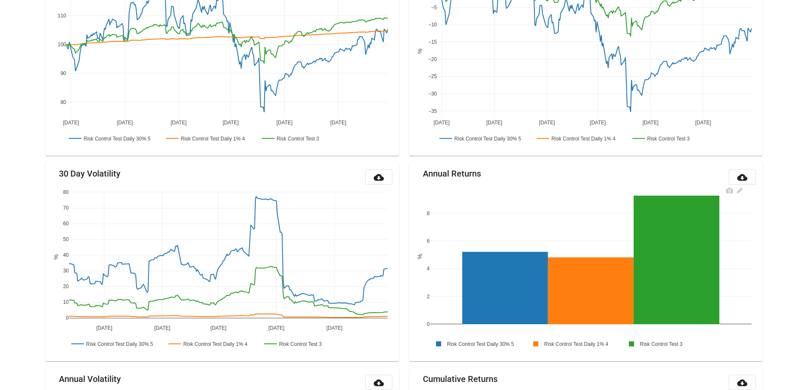
scroll to position [0, 0]
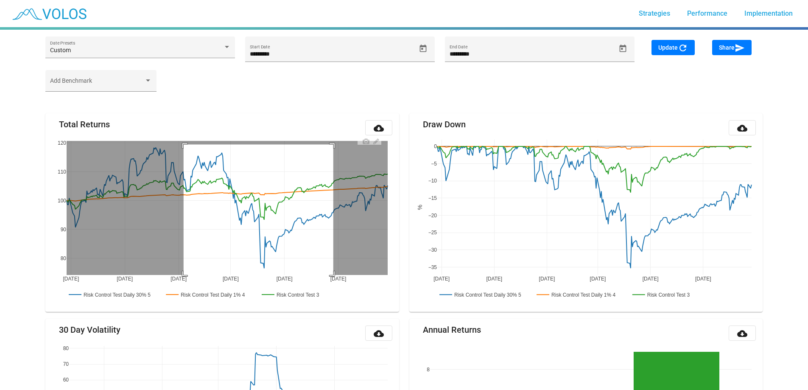
drag, startPoint x: 184, startPoint y: 144, endPoint x: 335, endPoint y: 279, distance: 202.5
